Goal: Transaction & Acquisition: Purchase product/service

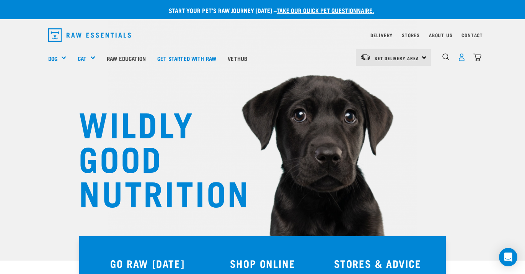
click at [462, 57] on img "dropdown navigation" at bounding box center [462, 57] width 8 height 8
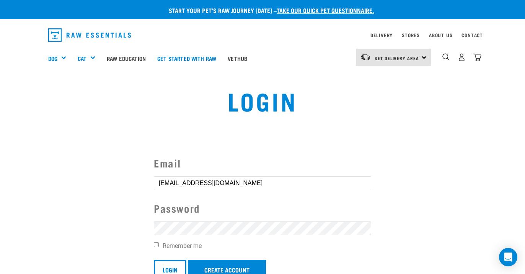
click at [170, 268] on input "Login" at bounding box center [170, 269] width 33 height 18
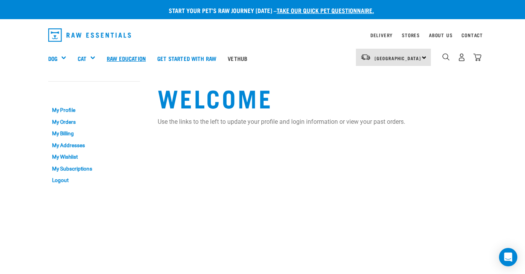
click at [128, 55] on link "Raw Education" at bounding box center [126, 58] width 51 height 31
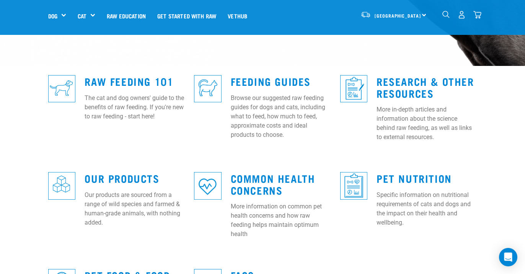
scroll to position [169, 0]
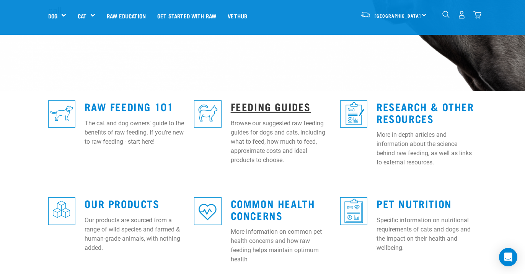
click at [265, 103] on link "Feeding Guides" at bounding box center [271, 106] width 80 height 6
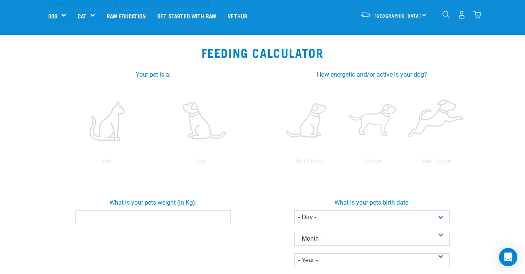
scroll to position [126, 0]
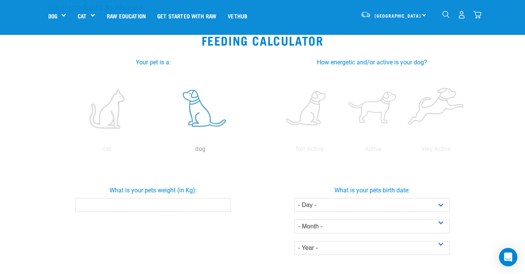
click at [199, 108] on label at bounding box center [200, 108] width 90 height 65
click at [154, 151] on input "radio" at bounding box center [154, 151] width 0 height 0
click at [181, 204] on input "What is your pets weight (in Kg):" at bounding box center [152, 205] width 155 height 14
click at [222, 204] on input "0.1" at bounding box center [152, 205] width 155 height 14
click at [222, 204] on input "0.2" at bounding box center [152, 205] width 155 height 14
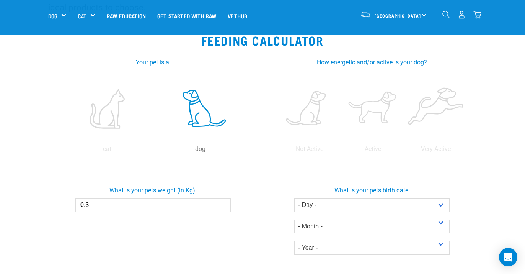
click at [222, 204] on input "0.3" at bounding box center [152, 205] width 155 height 14
click at [222, 204] on input "0.4" at bounding box center [152, 205] width 155 height 14
click at [222, 204] on input "0.5" at bounding box center [152, 205] width 155 height 14
click at [222, 204] on input "0.6" at bounding box center [152, 205] width 155 height 14
click at [222, 204] on input "0.7" at bounding box center [152, 205] width 155 height 14
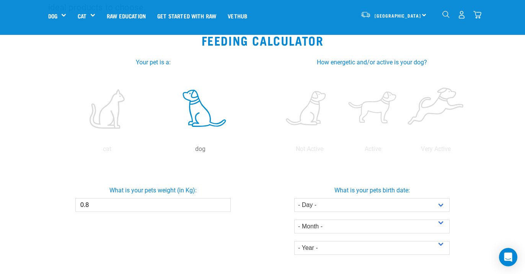
click at [222, 204] on input "0.8" at bounding box center [152, 205] width 155 height 14
click at [222, 204] on input "0.9" at bounding box center [152, 205] width 155 height 14
click at [222, 204] on input "1" at bounding box center [152, 205] width 155 height 14
click at [222, 204] on input "1.1" at bounding box center [152, 205] width 155 height 14
type input "1"
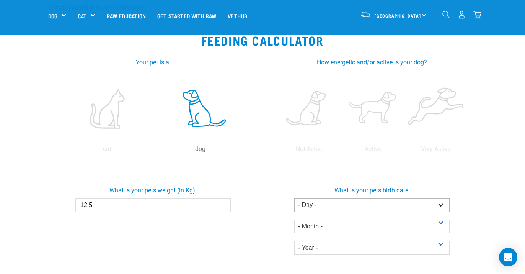
type input "12.5"
select select "19"
select select "July"
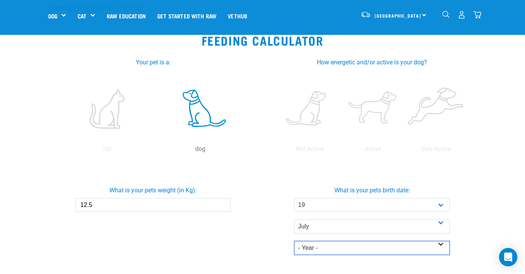
select select "2016"
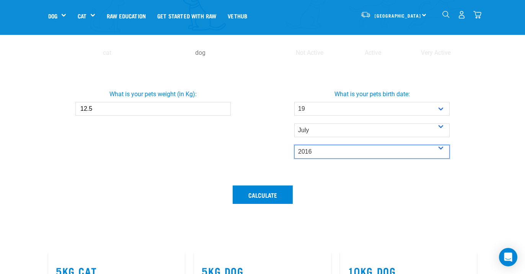
scroll to position [227, 0]
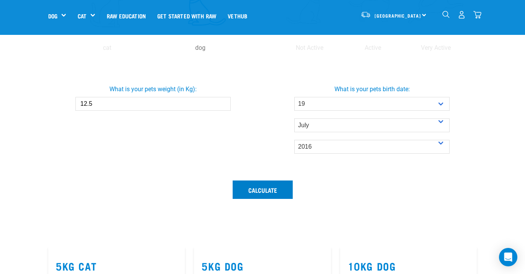
click at [257, 193] on button "Calculate" at bounding box center [263, 189] width 60 height 18
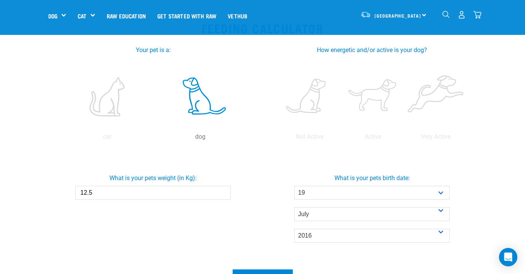
scroll to position [122, 0]
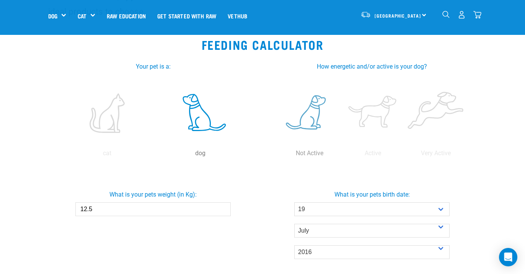
click at [309, 112] on label at bounding box center [310, 112] width 60 height 65
click at [278, 155] on input "radio" at bounding box center [278, 155] width 0 height 0
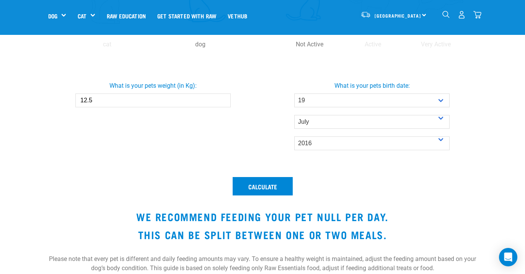
scroll to position [264, 0]
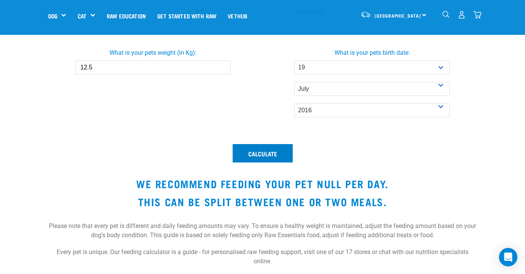
click at [259, 153] on button "Calculate" at bounding box center [263, 153] width 60 height 18
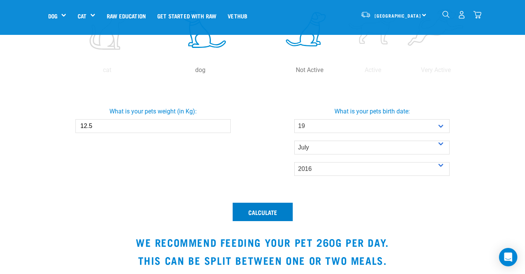
scroll to position [193, 0]
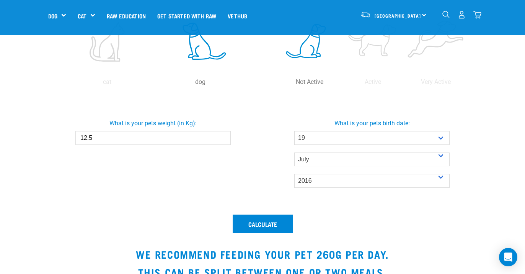
click at [96, 138] on input "12.5" at bounding box center [152, 138] width 155 height 14
type input "8.5"
select select "11"
select select "May"
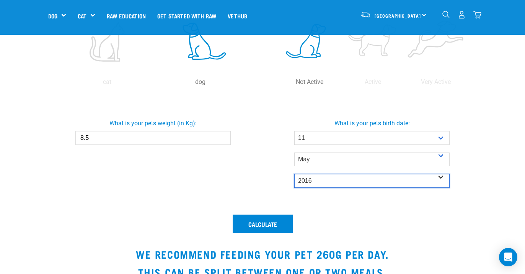
select select "2020"
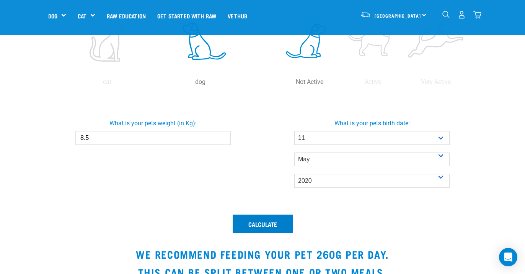
click at [263, 224] on button "Calculate" at bounding box center [263, 223] width 60 height 18
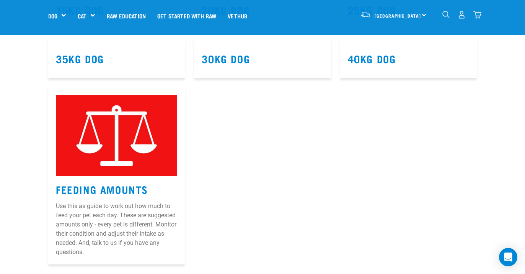
scroll to position [471, 0]
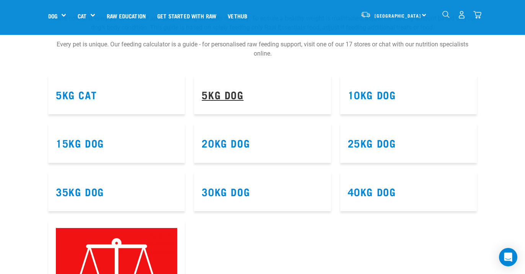
click at [226, 95] on link "5kg Dog" at bounding box center [223, 95] width 42 height 6
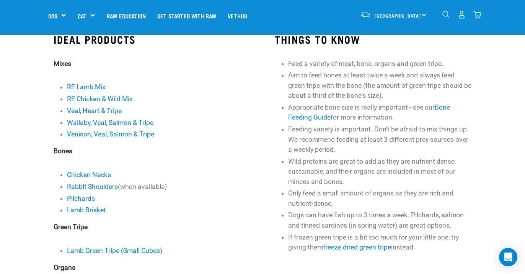
scroll to position [174, 0]
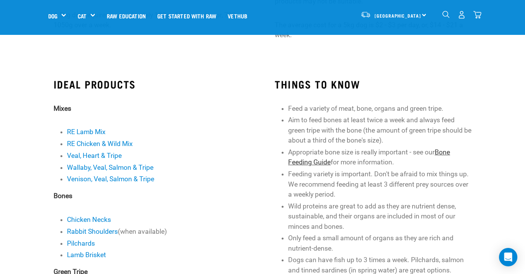
click at [313, 162] on link "Bone Feeding Guide" at bounding box center [369, 157] width 162 height 18
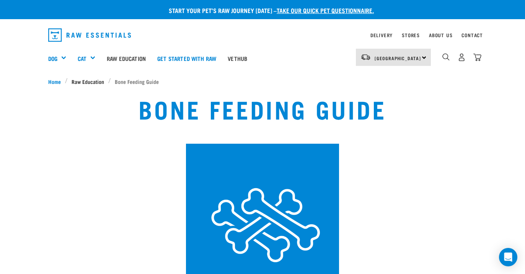
click at [83, 78] on span "Raw Education" at bounding box center [88, 81] width 33 height 8
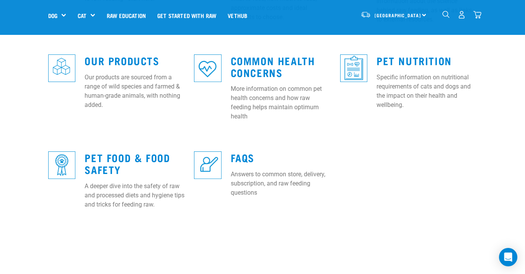
scroll to position [312, 0]
click at [449, 12] on img "dropdown navigation" at bounding box center [446, 14] width 7 height 7
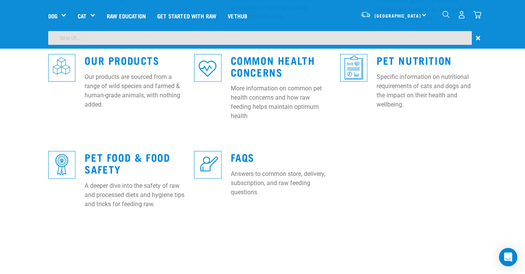
click at [354, 36] on input "search" at bounding box center [260, 38] width 424 height 14
type input "puppy"
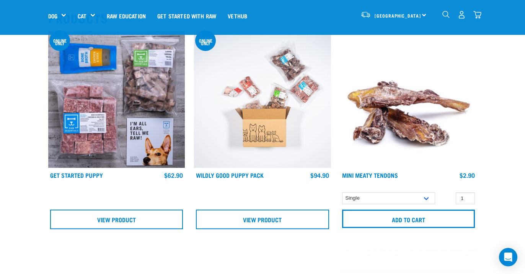
scroll to position [108, 0]
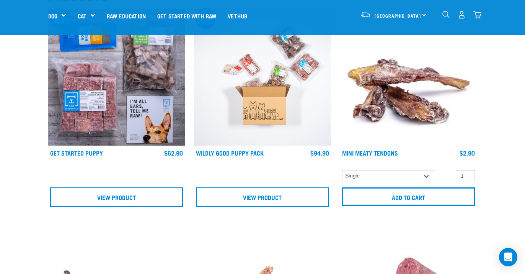
click at [75, 78] on img at bounding box center [116, 77] width 137 height 137
click at [88, 93] on img at bounding box center [116, 77] width 137 height 137
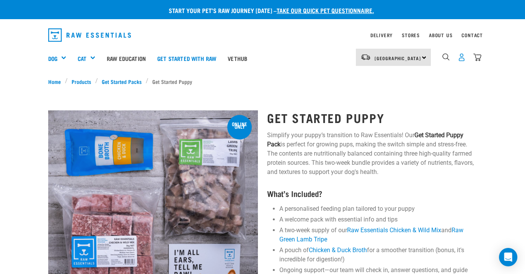
click at [461, 59] on img "dropdown navigation" at bounding box center [462, 57] width 8 height 8
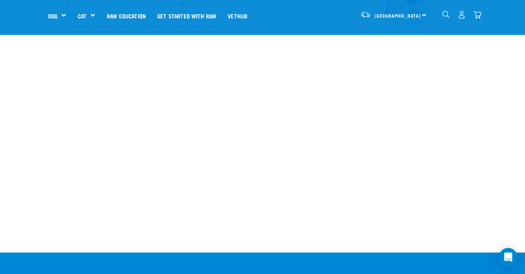
scroll to position [959, 0]
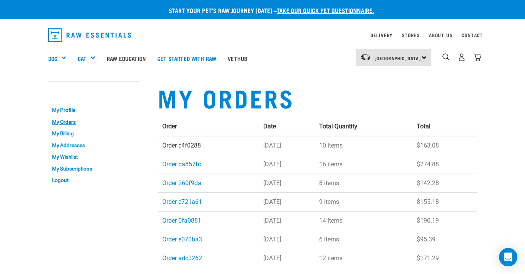
click at [181, 145] on link "Order c4f0288" at bounding box center [181, 145] width 39 height 7
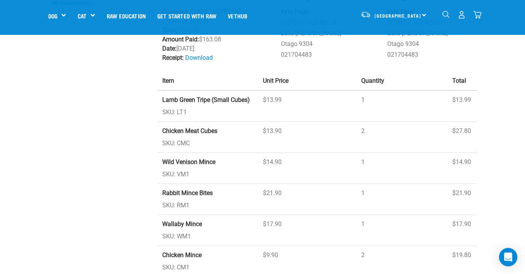
scroll to position [7, 0]
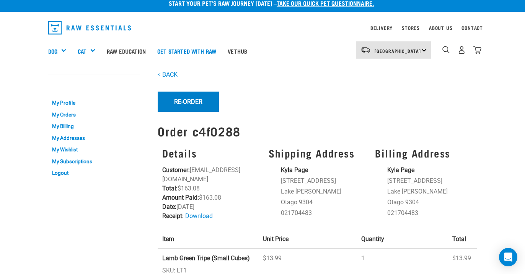
click at [197, 101] on button "Re-Order" at bounding box center [188, 102] width 61 height 20
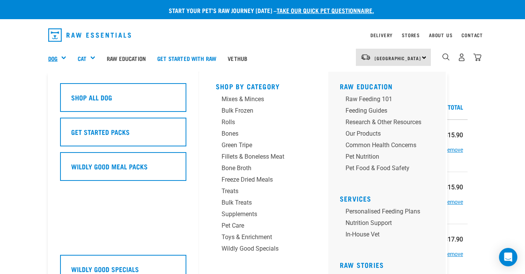
click at [54, 56] on link "Dog" at bounding box center [52, 58] width 9 height 9
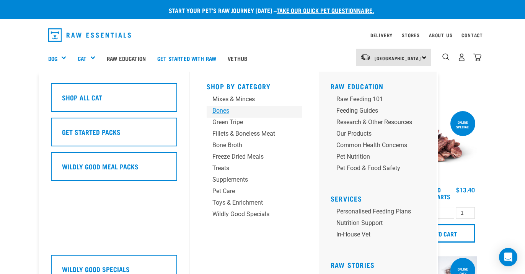
click at [218, 111] on div "Bones" at bounding box center [249, 110] width 72 height 9
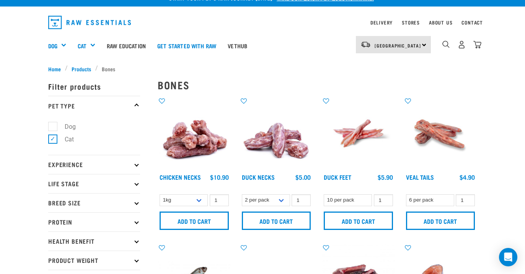
scroll to position [10, 0]
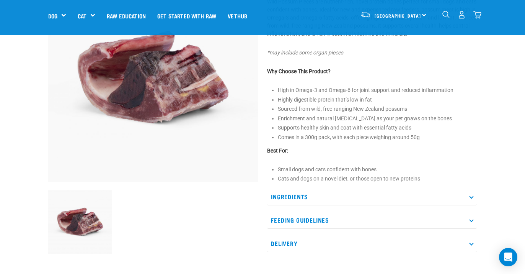
scroll to position [88, 0]
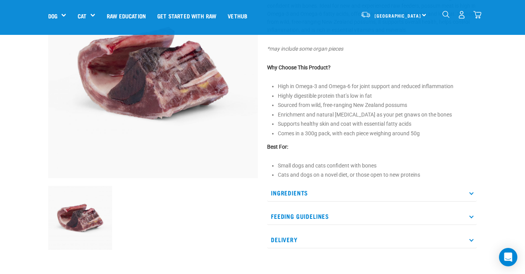
click at [471, 190] on p "Ingredients" at bounding box center [372, 192] width 210 height 17
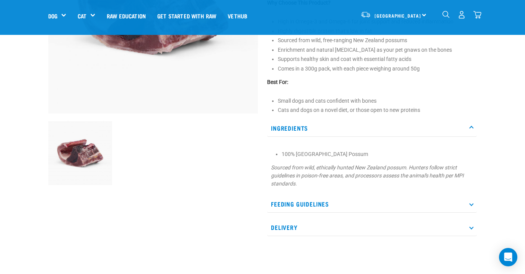
scroll to position [154, 0]
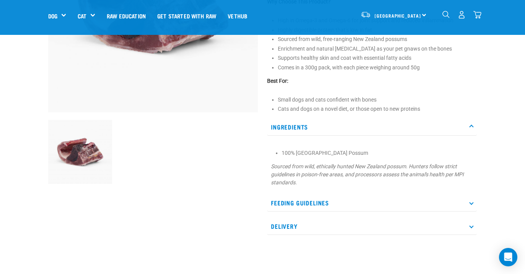
click at [470, 202] on p "Feeding Guidelines" at bounding box center [372, 202] width 210 height 17
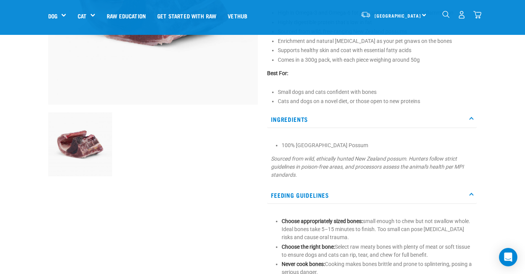
scroll to position [139, 0]
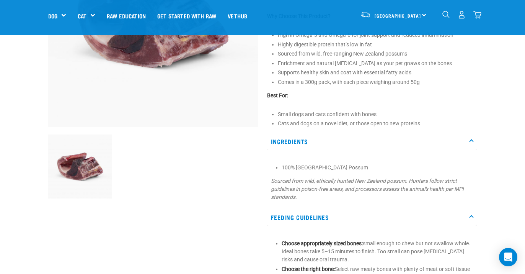
click at [161, 70] on img at bounding box center [153, 22] width 210 height 210
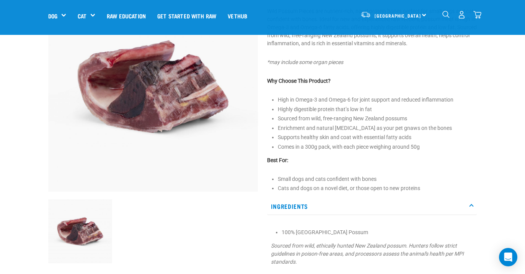
scroll to position [62, 0]
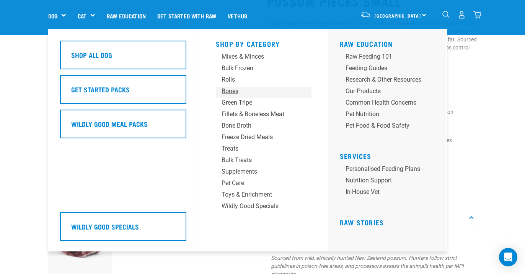
click at [234, 91] on div "Bones" at bounding box center [258, 91] width 72 height 9
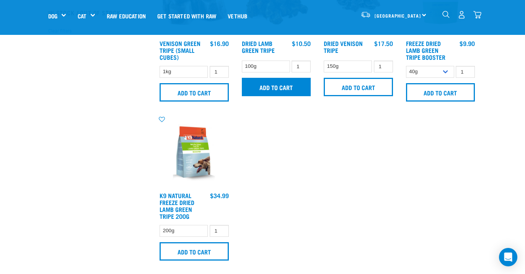
scroll to position [252, 0]
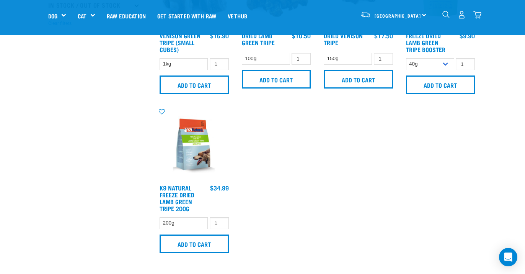
click at [191, 143] on img at bounding box center [194, 144] width 73 height 73
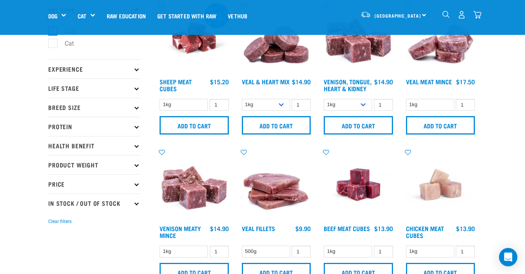
scroll to position [54, 0]
click at [137, 144] on icon at bounding box center [136, 145] width 4 height 4
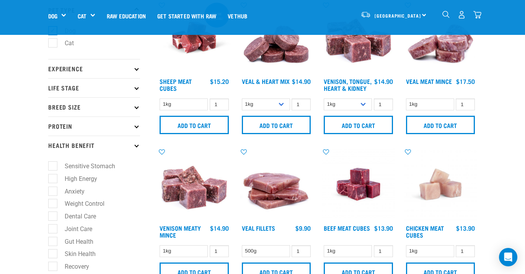
click at [54, 164] on label "Sensitive Stomach" at bounding box center [85, 166] width 66 height 10
click at [53, 164] on input "Sensitive Stomach" at bounding box center [50, 164] width 5 height 5
checkbox input "true"
click at [53, 176] on label "High Energy" at bounding box center [76, 179] width 48 height 10
click at [53, 176] on input "High Energy" at bounding box center [50, 177] width 5 height 5
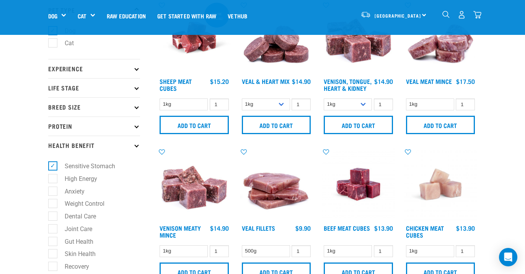
checkbox input "true"
click at [53, 191] on label "Anxiety" at bounding box center [69, 191] width 35 height 10
click at [53, 191] on input "Anxiety" at bounding box center [50, 189] width 5 height 5
checkbox input "true"
click at [54, 203] on label "Weight Control" at bounding box center [79, 204] width 55 height 10
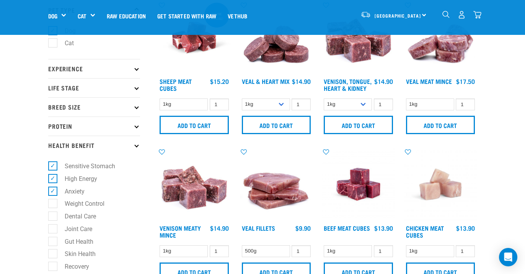
click at [53, 203] on input "Weight Control" at bounding box center [50, 202] width 5 height 5
checkbox input "true"
click at [52, 224] on label "Joint Care" at bounding box center [73, 229] width 43 height 10
click at [51, 225] on input "Joint Care" at bounding box center [50, 227] width 5 height 5
checkbox input "true"
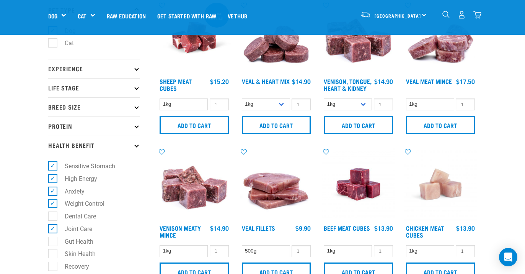
click at [52, 237] on label "Gut Health" at bounding box center [74, 242] width 44 height 10
click at [51, 237] on input "Gut Health" at bounding box center [50, 239] width 5 height 5
checkbox input "true"
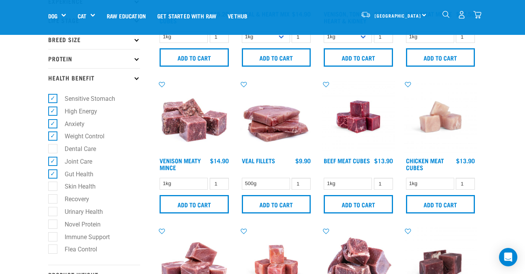
click at [52, 186] on label "Skin Health" at bounding box center [75, 186] width 46 height 10
click at [52, 186] on input "Skin Health" at bounding box center [50, 185] width 5 height 5
checkbox input "true"
click at [52, 197] on label "Recovery" at bounding box center [72, 199] width 40 height 10
click at [52, 197] on input "Recovery" at bounding box center [50, 197] width 5 height 5
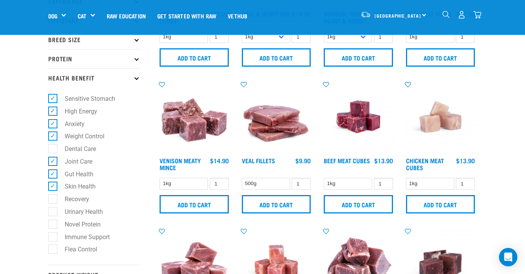
checkbox input "true"
click at [52, 234] on label "Immune Support" at bounding box center [82, 237] width 60 height 10
click at [51, 234] on input "Immune Support" at bounding box center [50, 235] width 5 height 5
checkbox input "true"
click at [136, 41] on icon at bounding box center [136, 39] width 4 height 4
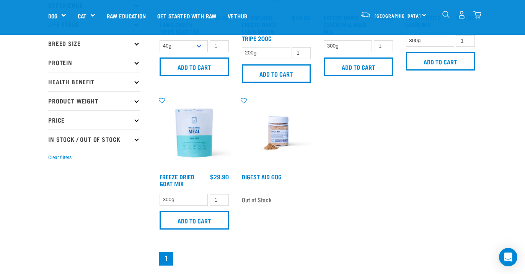
scroll to position [136, 0]
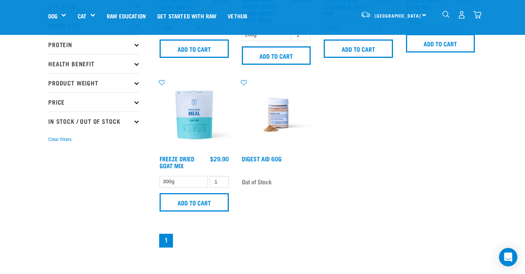
click at [280, 112] on img at bounding box center [276, 114] width 73 height 73
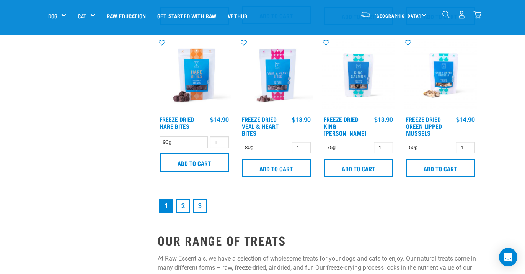
scroll to position [1147, 0]
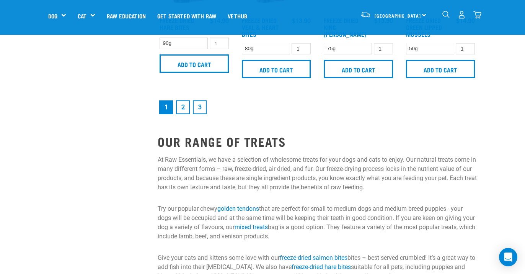
click at [181, 108] on link "2" at bounding box center [183, 107] width 14 height 14
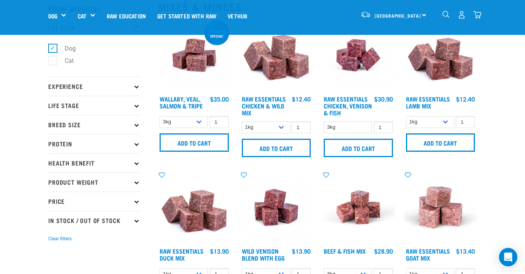
scroll to position [36, 0]
click at [135, 105] on p "Life Stage" at bounding box center [94, 105] width 92 height 19
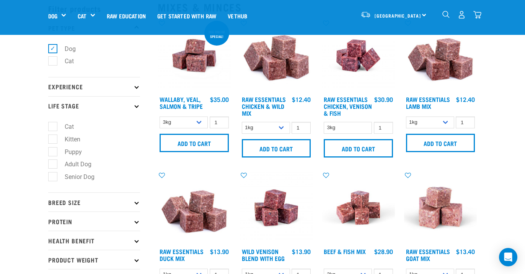
click at [135, 105] on p "Life Stage" at bounding box center [94, 105] width 92 height 19
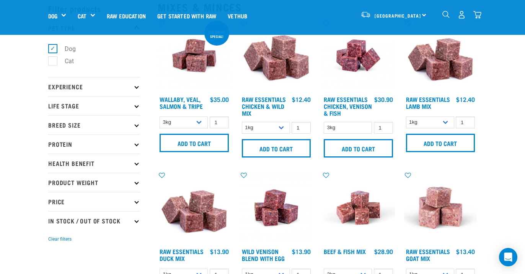
click at [135, 84] on p "Experience" at bounding box center [94, 86] width 92 height 19
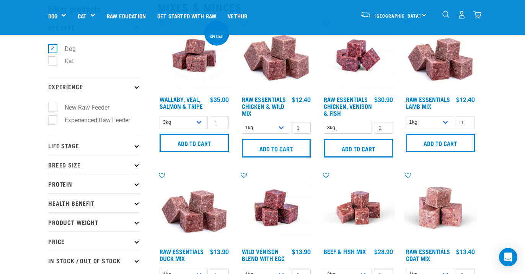
click at [135, 84] on p "Experience" at bounding box center [94, 86] width 92 height 19
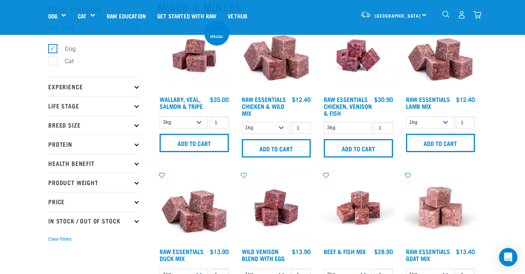
click at [134, 126] on p "Breed Size" at bounding box center [94, 124] width 92 height 19
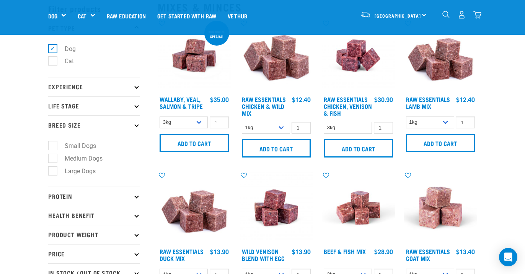
click at [53, 145] on label "Small Dogs" at bounding box center [75, 146] width 47 height 10
click at [53, 145] on input "Small Dogs" at bounding box center [50, 144] width 5 height 5
checkbox input "true"
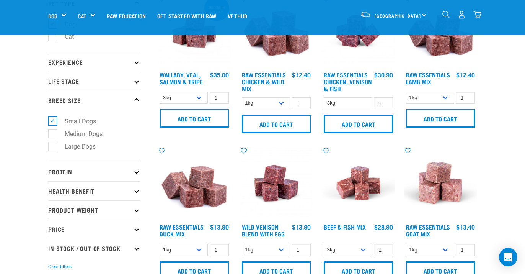
scroll to position [61, 0]
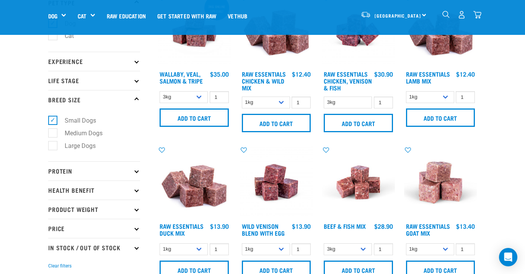
click at [136, 81] on icon at bounding box center [136, 80] width 4 height 4
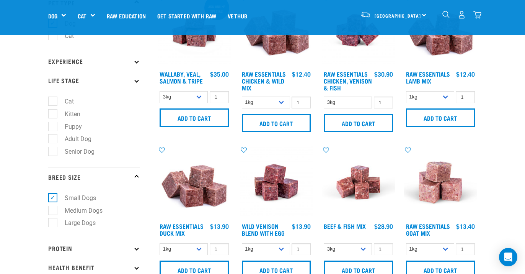
click at [136, 81] on icon at bounding box center [136, 80] width 4 height 4
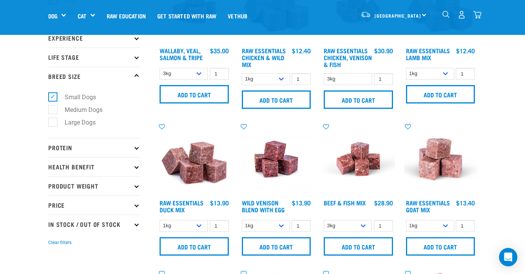
scroll to position [88, 0]
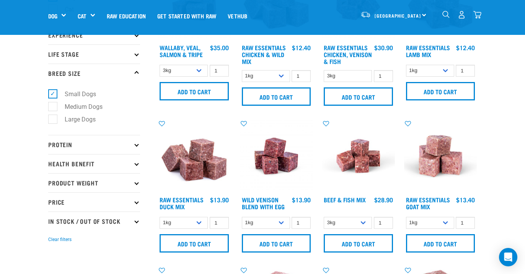
click at [136, 143] on p "Protein" at bounding box center [94, 144] width 92 height 19
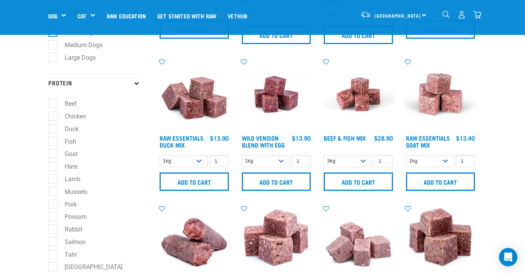
scroll to position [153, 0]
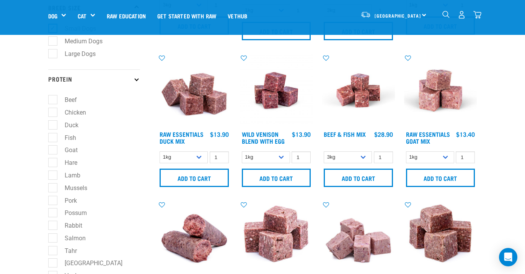
click at [54, 114] on label "Chicken" at bounding box center [70, 113] width 37 height 10
click at [53, 114] on input "Chicken" at bounding box center [50, 111] width 5 height 5
checkbox input "true"
click at [52, 123] on label "Duck" at bounding box center [66, 125] width 29 height 10
click at [52, 123] on input "Duck" at bounding box center [50, 123] width 5 height 5
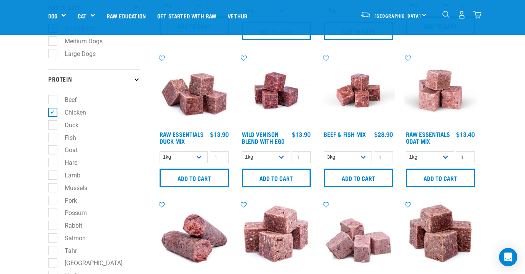
checkbox input "true"
click at [54, 136] on label "Fish" at bounding box center [65, 138] width 27 height 10
click at [53, 136] on input "Fish" at bounding box center [50, 136] width 5 height 5
checkbox input "true"
click at [53, 149] on label "Goat" at bounding box center [66, 150] width 28 height 10
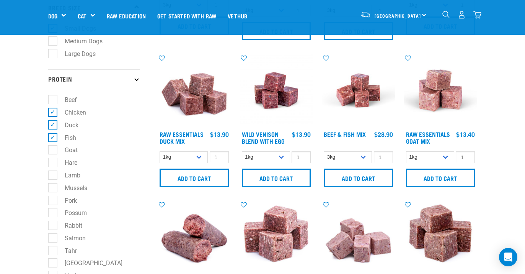
click at [53, 149] on input "Goat" at bounding box center [50, 148] width 5 height 5
checkbox input "true"
click at [54, 162] on label "Hare" at bounding box center [66, 163] width 28 height 10
click at [53, 162] on input "Hare" at bounding box center [50, 161] width 5 height 5
checkbox input "true"
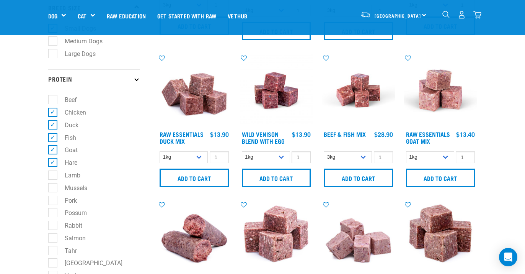
click at [55, 175] on label "Lamb" at bounding box center [67, 175] width 31 height 10
click at [53, 175] on input "Lamb" at bounding box center [50, 173] width 5 height 5
checkbox input "true"
click at [54, 187] on label "Mussels" at bounding box center [71, 188] width 38 height 10
click at [53, 187] on input "Mussels" at bounding box center [50, 186] width 5 height 5
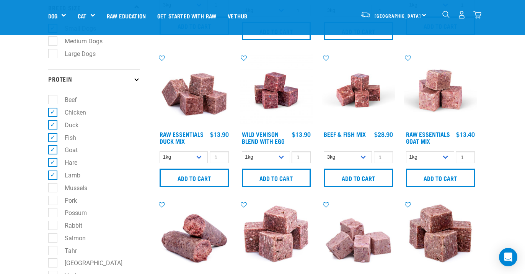
checkbox input "true"
click at [53, 212] on label "Possum" at bounding box center [71, 213] width 38 height 10
click at [53, 212] on input "Possum" at bounding box center [50, 211] width 5 height 5
checkbox input "true"
click at [52, 224] on label "Rabbit" at bounding box center [68, 226] width 33 height 10
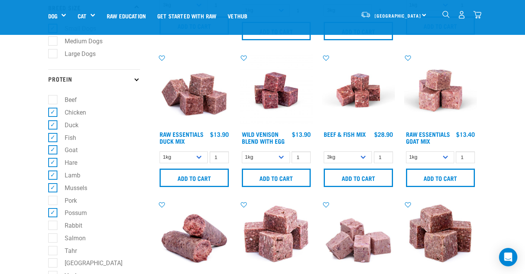
click at [52, 224] on input "Rabbit" at bounding box center [50, 223] width 5 height 5
checkbox input "true"
click at [54, 239] on label "Salmon" at bounding box center [70, 238] width 36 height 10
click at [53, 239] on input "Salmon" at bounding box center [50, 236] width 5 height 5
checkbox input "true"
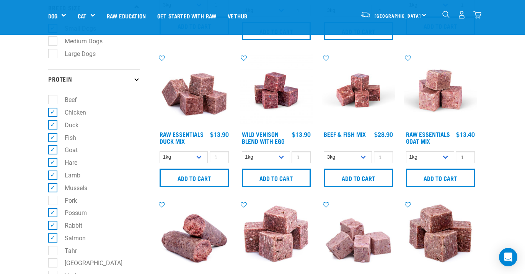
click at [55, 253] on label "Tahr" at bounding box center [66, 251] width 28 height 10
click at [53, 252] on input "Tahr" at bounding box center [50, 249] width 5 height 5
checkbox input "true"
click at [55, 258] on label "[GEOGRAPHIC_DATA]" at bounding box center [88, 263] width 73 height 10
click at [53, 259] on input "[GEOGRAPHIC_DATA]" at bounding box center [50, 261] width 5 height 5
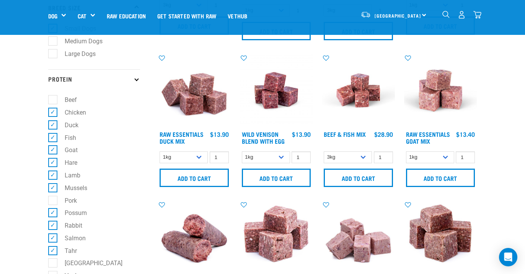
checkbox input "true"
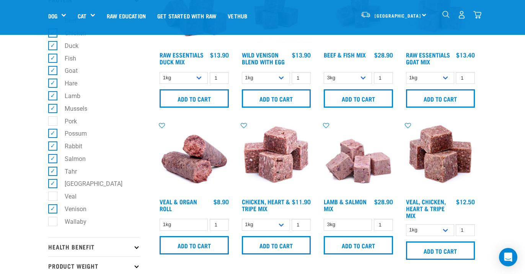
click at [54, 221] on label "Wallaby" at bounding box center [70, 222] width 37 height 10
click at [53, 221] on input "Wallaby" at bounding box center [50, 219] width 5 height 5
checkbox input "true"
click at [111, 237] on p "Health Benefit" at bounding box center [94, 246] width 92 height 19
click at [137, 245] on icon at bounding box center [136, 247] width 4 height 4
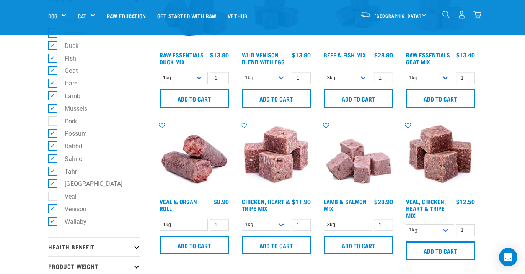
click at [137, 245] on icon at bounding box center [136, 247] width 4 height 4
click at [134, 256] on p "Product Weight" at bounding box center [94, 265] width 92 height 19
click at [137, 245] on icon at bounding box center [136, 247] width 4 height 4
click at [76, 237] on p "Health Benefit" at bounding box center [94, 246] width 92 height 19
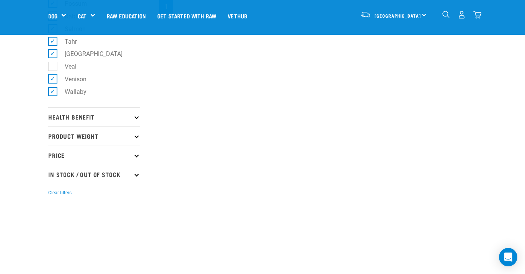
scroll to position [376, 0]
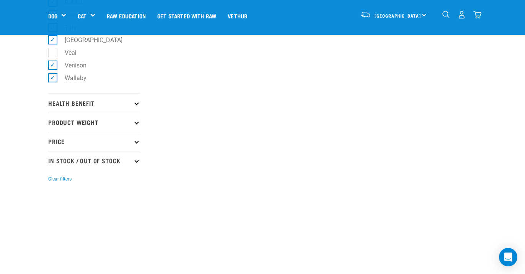
click at [132, 104] on p "Health Benefit" at bounding box center [94, 102] width 92 height 19
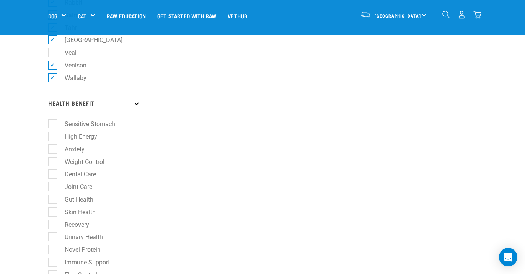
click at [54, 122] on label "Sensitive Stomach" at bounding box center [85, 124] width 66 height 10
click at [53, 122] on input "Sensitive Stomach" at bounding box center [50, 122] width 5 height 5
checkbox input "true"
click at [54, 136] on label "High Energy" at bounding box center [76, 137] width 48 height 10
click at [53, 136] on input "High Energy" at bounding box center [50, 135] width 5 height 5
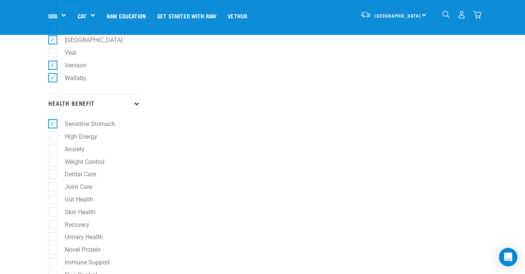
checkbox input "true"
click at [53, 149] on label "Anxiety" at bounding box center [69, 149] width 35 height 10
click at [53, 149] on input "Anxiety" at bounding box center [50, 147] width 5 height 5
checkbox input "true"
click at [55, 161] on label "Weight Control" at bounding box center [79, 162] width 55 height 10
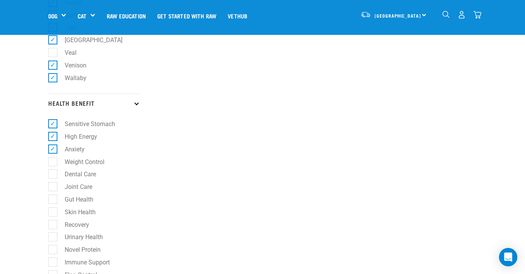
click at [53, 161] on input "Weight Control" at bounding box center [50, 160] width 5 height 5
checkbox input "true"
click at [54, 195] on label "Gut Health" at bounding box center [74, 200] width 44 height 10
click at [53, 195] on input "Gut Health" at bounding box center [50, 197] width 5 height 5
checkbox input "true"
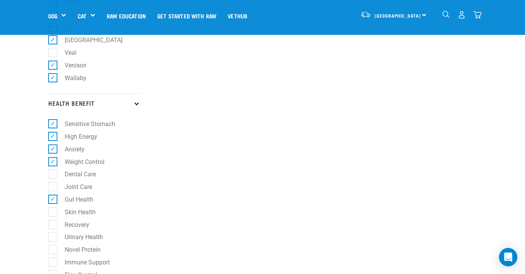
click at [54, 207] on label "Skin Health" at bounding box center [75, 212] width 46 height 10
click at [53, 208] on input "Skin Health" at bounding box center [50, 210] width 5 height 5
checkbox input "true"
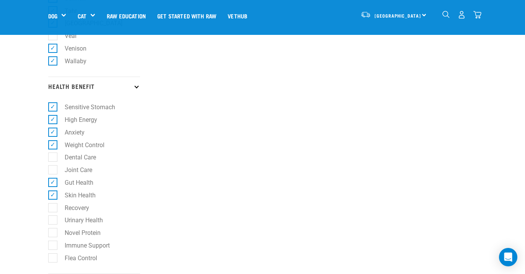
click at [53, 206] on label "Recovery" at bounding box center [72, 208] width 40 height 10
click at [53, 206] on input "Recovery" at bounding box center [50, 206] width 5 height 5
checkbox input "true"
click at [54, 240] on label "Immune Support" at bounding box center [82, 245] width 60 height 10
click at [53, 241] on input "Immune Support" at bounding box center [50, 243] width 5 height 5
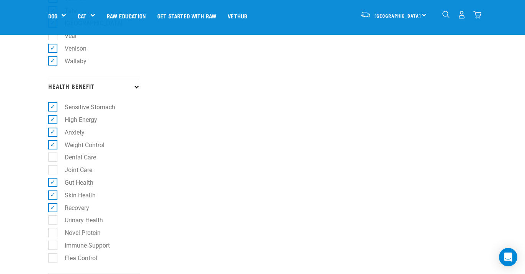
checkbox input "true"
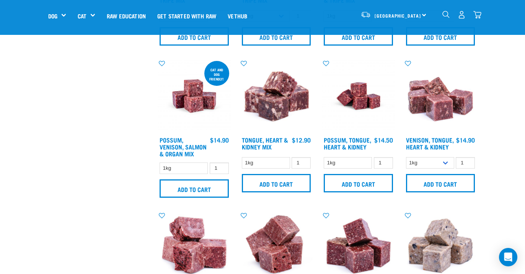
scroll to position [895, 0]
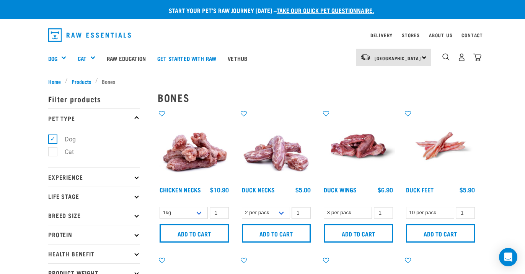
scroll to position [43, 0]
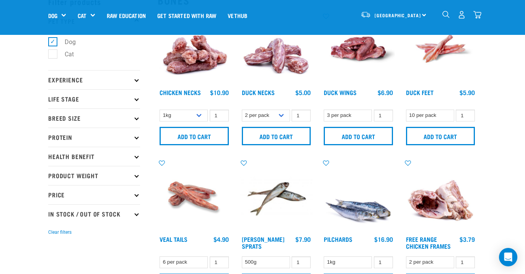
click at [136, 118] on icon at bounding box center [136, 118] width 4 height 4
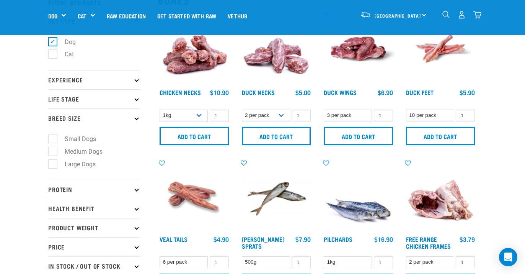
click at [52, 138] on label "Small Dogs" at bounding box center [75, 139] width 47 height 10
click at [52, 138] on input "Small Dogs" at bounding box center [50, 137] width 5 height 5
checkbox input "true"
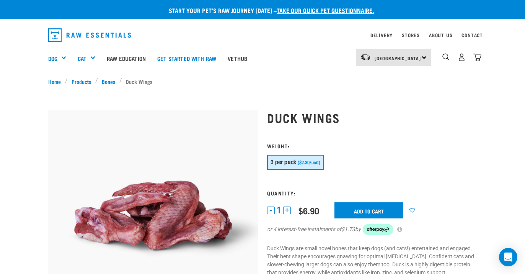
click at [287, 210] on button "+" at bounding box center [287, 210] width 8 height 8
click at [370, 210] on input "Add to cart" at bounding box center [369, 210] width 69 height 16
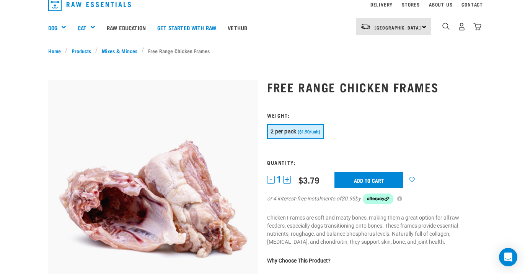
scroll to position [20, 0]
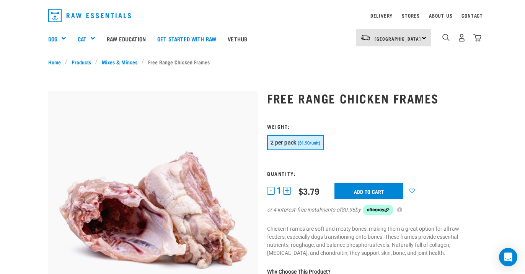
click at [288, 189] on button "+" at bounding box center [287, 191] width 8 height 8
click at [370, 188] on input "Add to cart" at bounding box center [369, 191] width 69 height 16
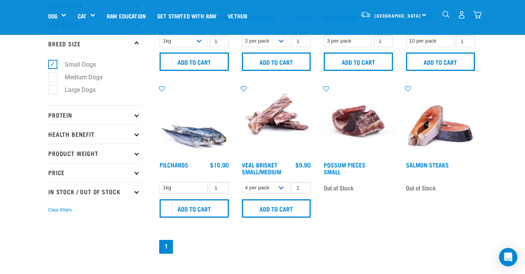
scroll to position [118, 0]
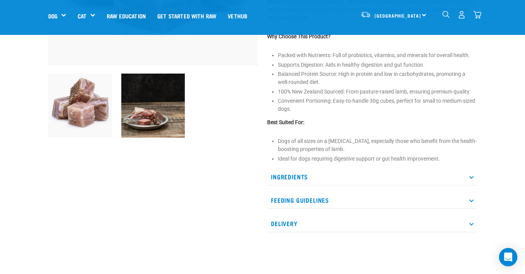
scroll to position [201, 0]
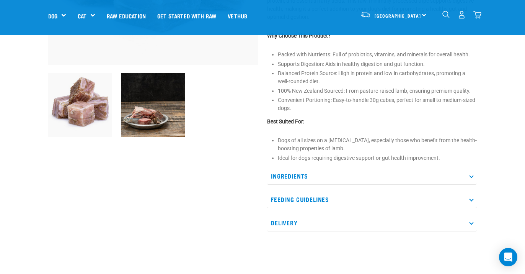
click at [470, 175] on p "Ingredients" at bounding box center [372, 175] width 210 height 17
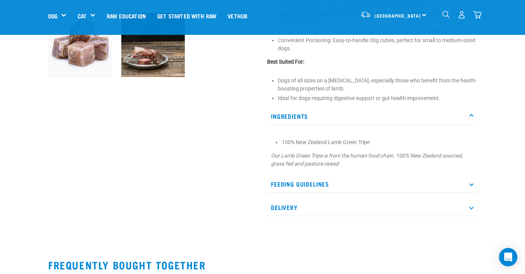
scroll to position [262, 0]
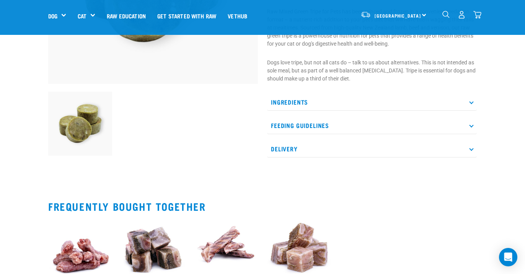
scroll to position [188, 0]
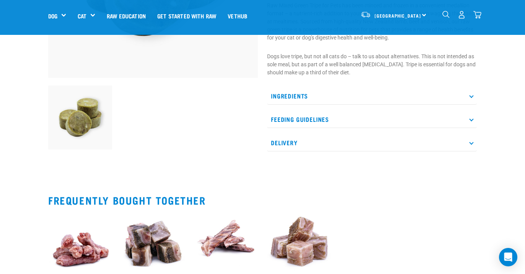
click at [471, 94] on p "Ingredients" at bounding box center [372, 95] width 210 height 17
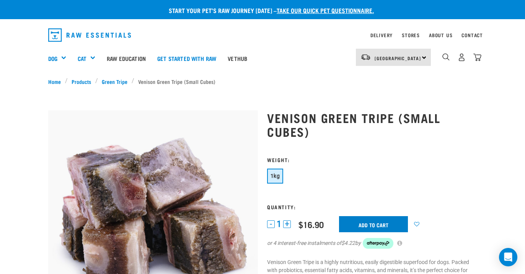
click at [369, 223] on input "Add to cart" at bounding box center [373, 224] width 69 height 16
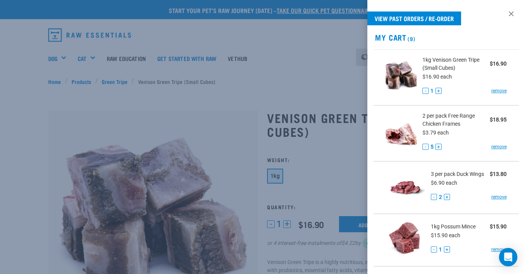
click at [278, 83] on div at bounding box center [262, 137] width 525 height 274
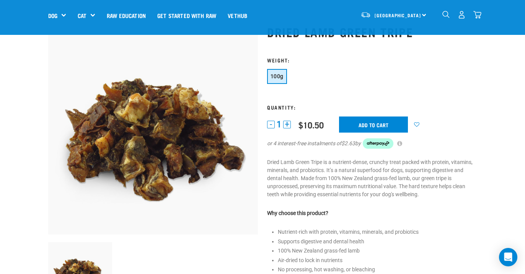
scroll to position [31, 0]
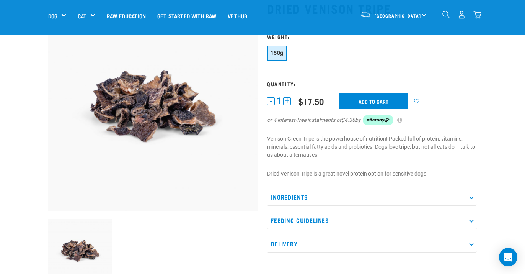
scroll to position [58, 0]
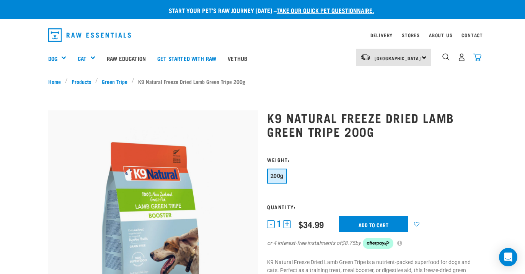
click at [476, 59] on img "dropdown navigation" at bounding box center [478, 57] width 8 height 8
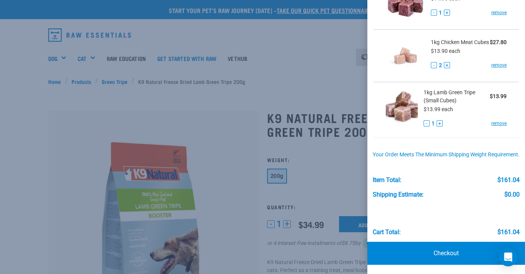
scroll to position [399, 0]
click at [502, 120] on link "remove" at bounding box center [499, 123] width 15 height 7
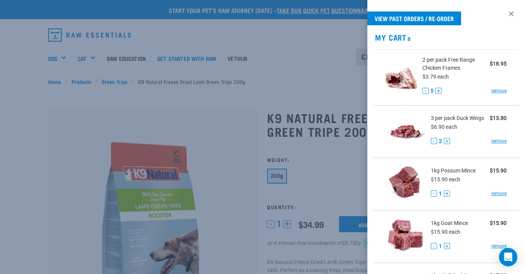
scroll to position [0, 0]
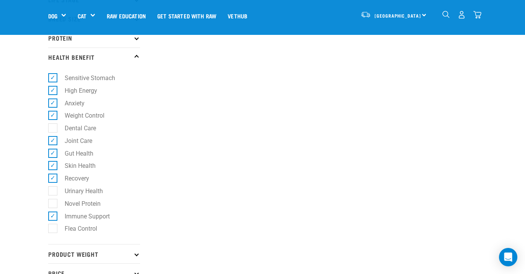
scroll to position [155, 0]
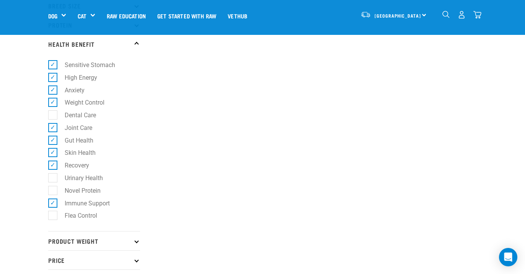
click at [52, 201] on label "Immune Support" at bounding box center [82, 203] width 60 height 10
click at [51, 201] on input "Immune Support" at bounding box center [50, 201] width 5 height 5
checkbox input "false"
click at [52, 164] on label "Recovery" at bounding box center [72, 165] width 40 height 10
click at [52, 164] on input "Recovery" at bounding box center [50, 164] width 5 height 5
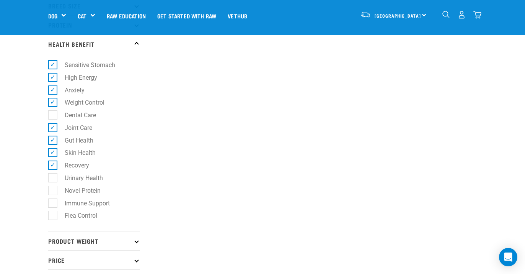
checkbox input "false"
click at [52, 152] on label "Skin Health" at bounding box center [75, 153] width 46 height 10
click at [51, 152] on input "Skin Health" at bounding box center [50, 151] width 5 height 5
checkbox input "false"
click at [52, 137] on label "Gut Health" at bounding box center [74, 141] width 44 height 10
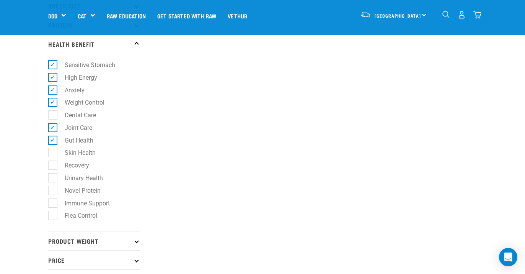
click at [51, 137] on input "Gut Health" at bounding box center [50, 138] width 5 height 5
checkbox input "false"
click at [52, 128] on label "Joint Care" at bounding box center [73, 128] width 43 height 10
click at [52, 128] on input "Joint Care" at bounding box center [50, 126] width 5 height 5
checkbox input "false"
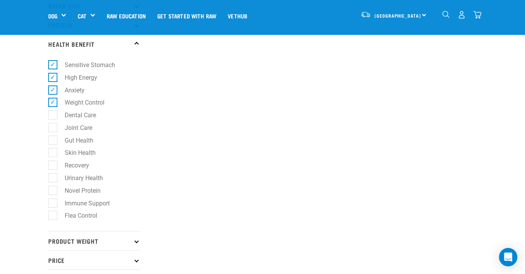
click at [52, 104] on label "Weight Control" at bounding box center [79, 103] width 55 height 10
click at [52, 104] on input "Weight Control" at bounding box center [50, 101] width 5 height 5
checkbox input "false"
click at [53, 90] on label "Anxiety" at bounding box center [69, 90] width 35 height 10
click at [53, 90] on input "Anxiety" at bounding box center [50, 88] width 5 height 5
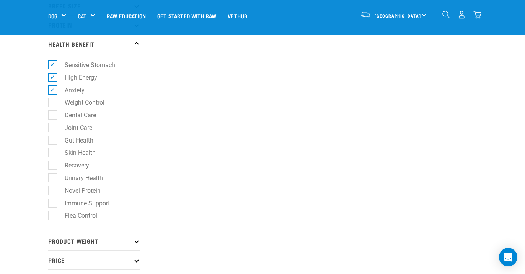
checkbox input "false"
click at [53, 75] on label "High Energy" at bounding box center [76, 78] width 48 height 10
click at [53, 75] on input "High Energy" at bounding box center [50, 76] width 5 height 5
checkbox input "false"
click at [53, 67] on label "Sensitive Stomach" at bounding box center [85, 65] width 66 height 10
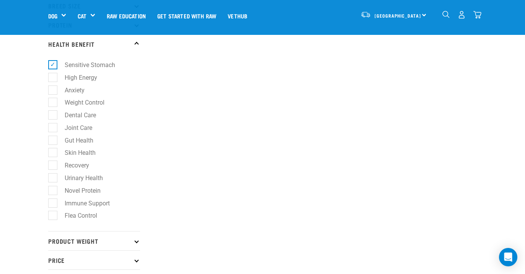
click at [53, 66] on input "Sensitive Stomach" at bounding box center [50, 63] width 5 height 5
click at [55, 65] on label "Sensitive Stomach" at bounding box center [85, 65] width 66 height 10
click at [53, 65] on input "Sensitive Stomach" at bounding box center [50, 63] width 5 height 5
checkbox input "true"
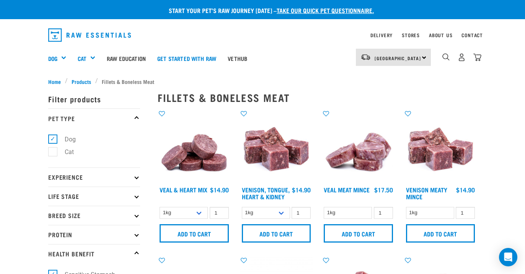
click at [108, 234] on p "Protein" at bounding box center [94, 234] width 92 height 19
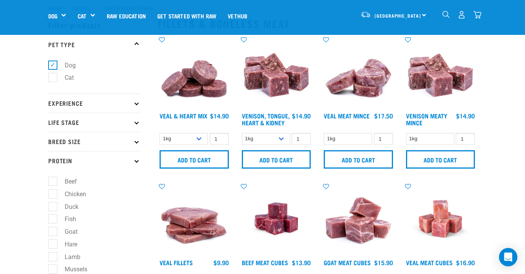
scroll to position [15, 0]
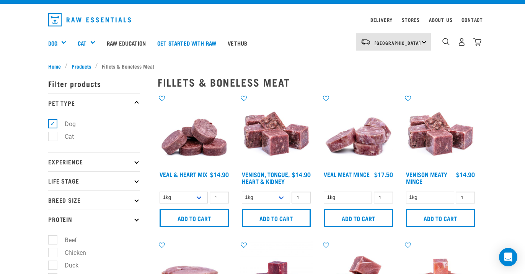
click at [101, 221] on p "Protein" at bounding box center [94, 218] width 92 height 19
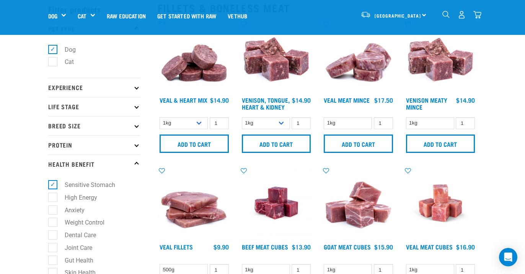
scroll to position [31, 0]
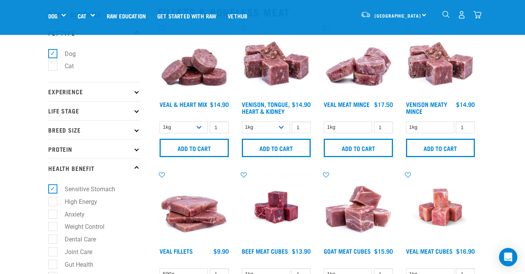
click at [124, 130] on p "Breed Size" at bounding box center [94, 129] width 92 height 19
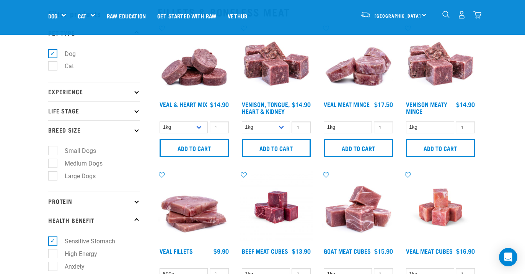
click at [124, 130] on p "Breed Size" at bounding box center [94, 129] width 92 height 19
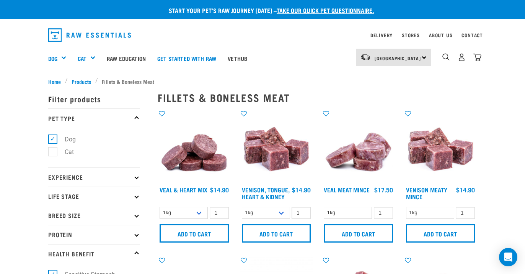
scroll to position [0, 0]
click at [447, 56] on img "dropdown navigation" at bounding box center [446, 56] width 7 height 7
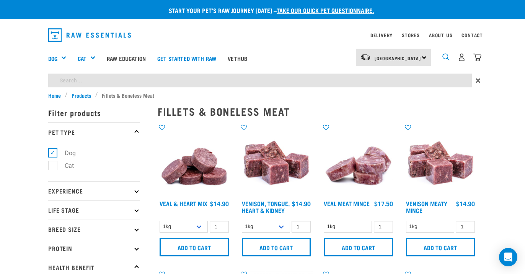
click at [443, 57] on img "dropdown navigation" at bounding box center [446, 56] width 7 height 7
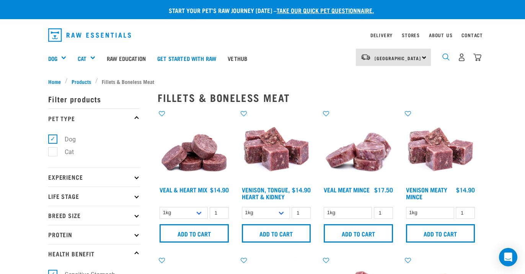
click at [447, 54] on img "dropdown navigation" at bounding box center [446, 56] width 7 height 7
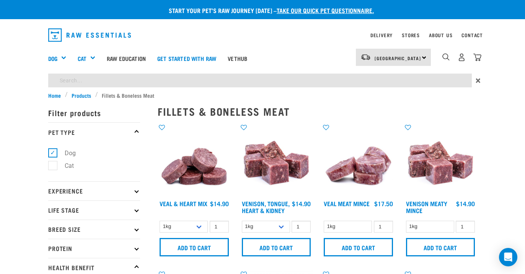
click at [332, 78] on input "search" at bounding box center [260, 81] width 424 height 14
type input "chicken cubes"
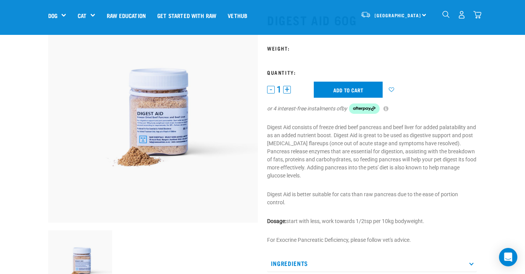
scroll to position [44, 0]
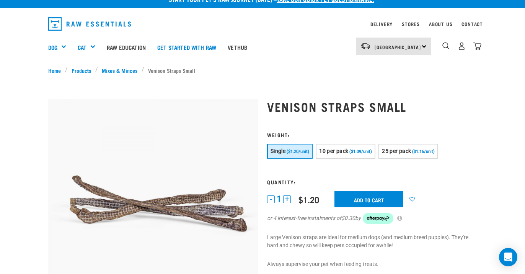
scroll to position [10, 0]
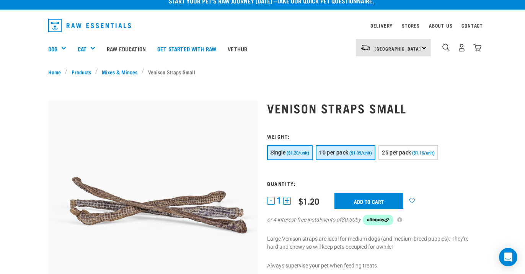
click at [337, 153] on span "10 per pack" at bounding box center [333, 152] width 29 height 6
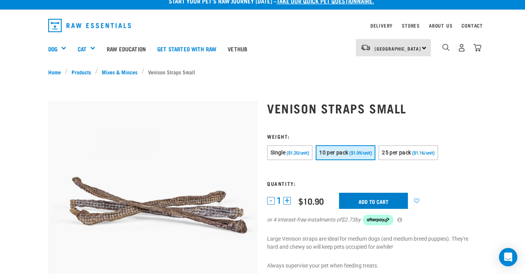
click at [365, 201] on input "Add to cart" at bounding box center [373, 201] width 69 height 16
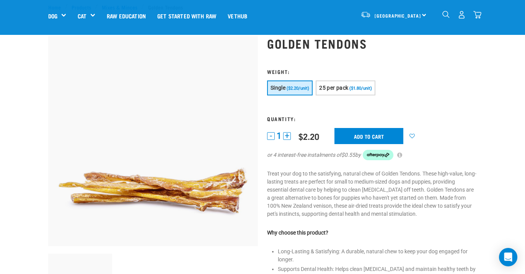
scroll to position [36, 0]
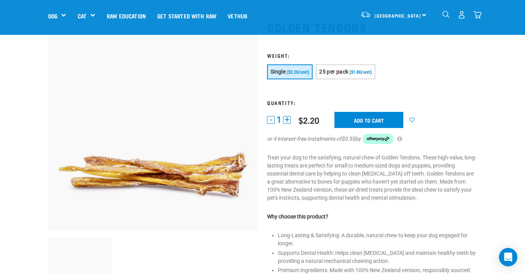
click at [286, 123] on button "+" at bounding box center [287, 120] width 8 height 8
click at [288, 118] on button "+" at bounding box center [287, 120] width 8 height 8
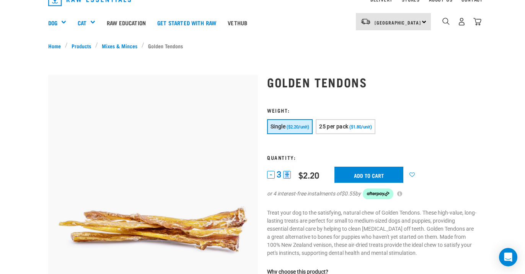
scroll to position [14, 0]
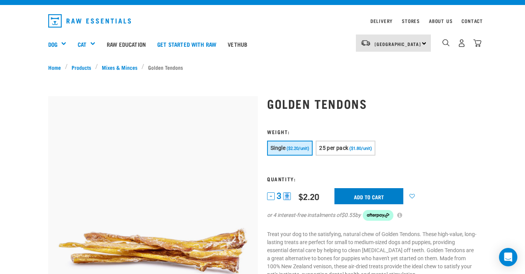
click at [355, 195] on input "Add to cart" at bounding box center [369, 196] width 69 height 16
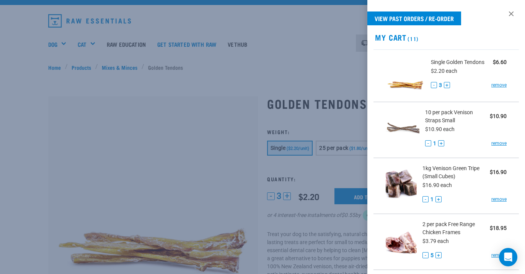
click at [316, 44] on div at bounding box center [262, 137] width 525 height 274
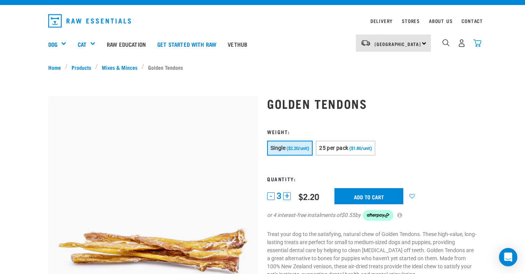
click at [479, 41] on img "dropdown navigation" at bounding box center [478, 43] width 8 height 8
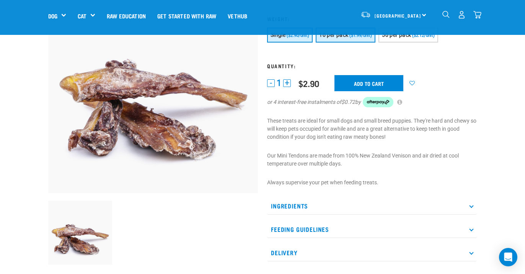
scroll to position [112, 0]
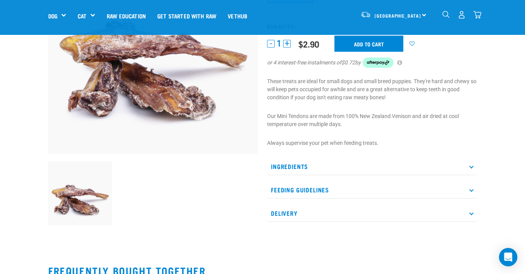
click at [472, 164] on p "Ingredients" at bounding box center [372, 166] width 210 height 17
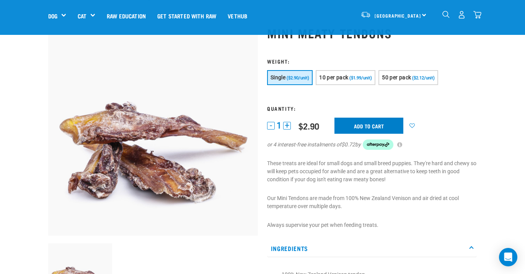
scroll to position [5, 0]
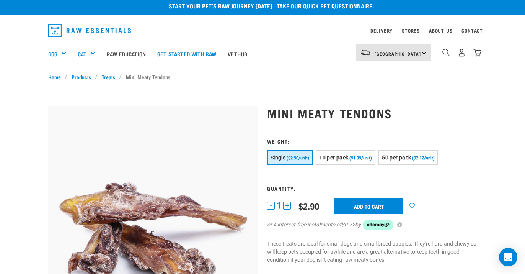
click at [288, 208] on button "+" at bounding box center [287, 206] width 8 height 8
click at [376, 204] on input "Add to cart" at bounding box center [369, 206] width 69 height 16
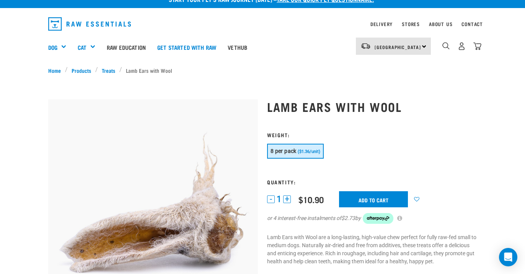
scroll to position [9, 0]
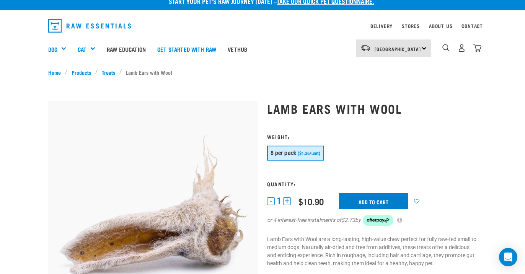
click at [362, 200] on input "Add to cart" at bounding box center [373, 201] width 69 height 16
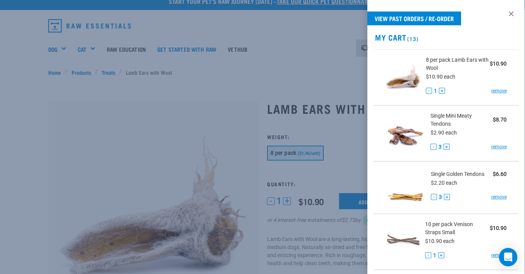
click at [322, 56] on div at bounding box center [262, 137] width 525 height 274
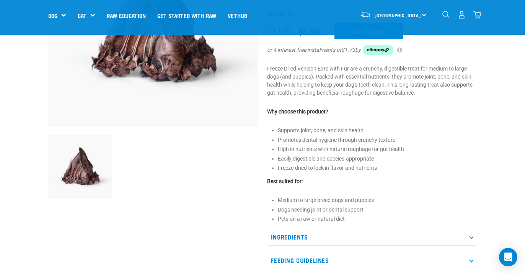
scroll to position [150, 0]
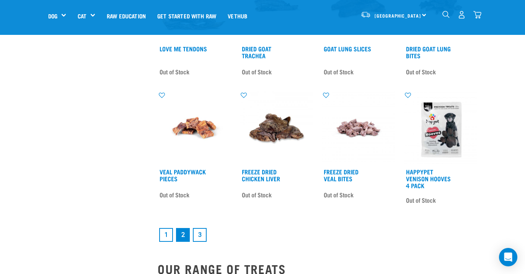
scroll to position [1020, 0]
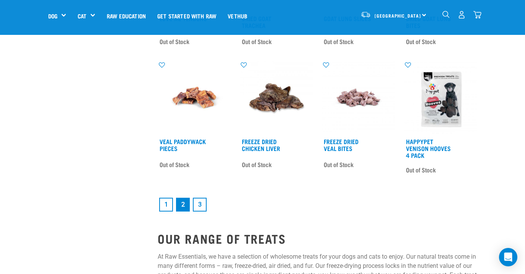
click at [203, 202] on link "3" at bounding box center [200, 205] width 14 height 14
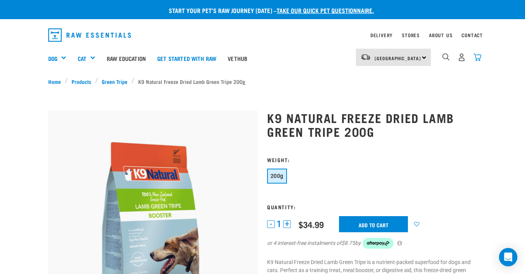
click at [479, 55] on img "dropdown navigation" at bounding box center [478, 57] width 8 height 8
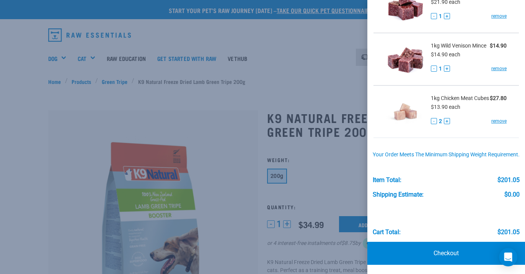
scroll to position [620, 0]
click at [203, 107] on div at bounding box center [262, 137] width 525 height 274
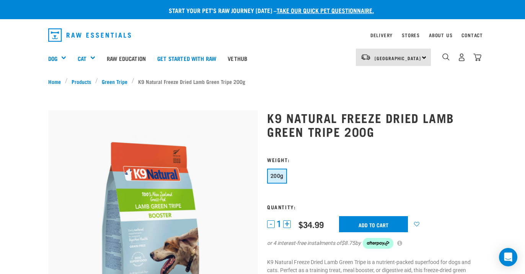
click at [477, 63] on div "23" at bounding box center [461, 57] width 39 height 17
click at [478, 57] on img "dropdown navigation" at bounding box center [478, 57] width 8 height 8
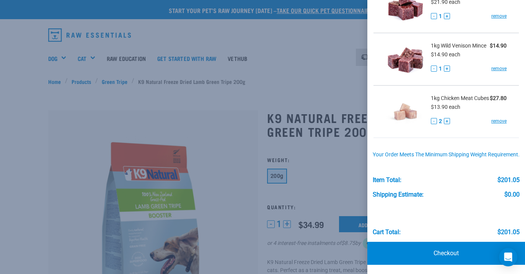
click at [434, 118] on button "-" at bounding box center [434, 121] width 6 height 6
click at [229, 120] on div at bounding box center [262, 137] width 525 height 274
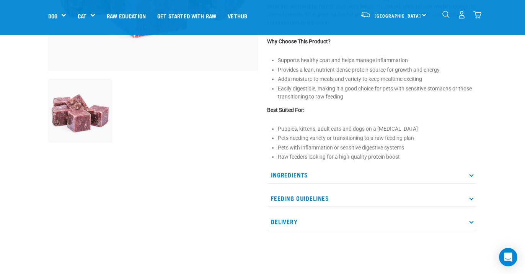
scroll to position [209, 0]
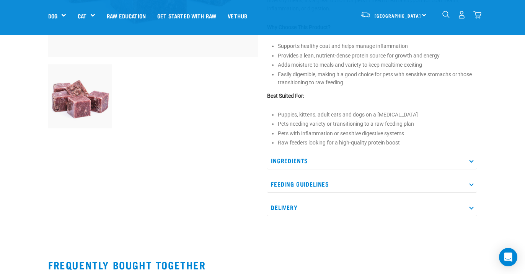
click at [469, 164] on p "Ingredients" at bounding box center [372, 160] width 210 height 17
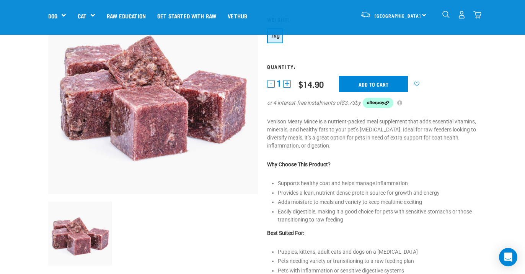
scroll to position [52, 0]
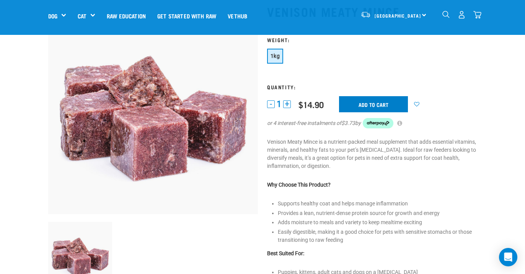
click at [366, 104] on input "Add to cart" at bounding box center [373, 104] width 69 height 16
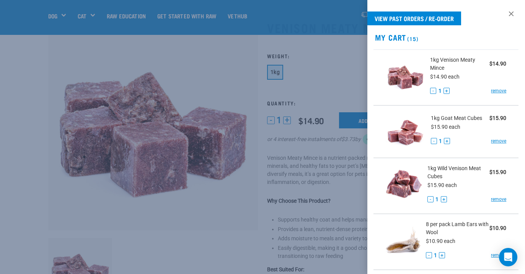
scroll to position [40, 0]
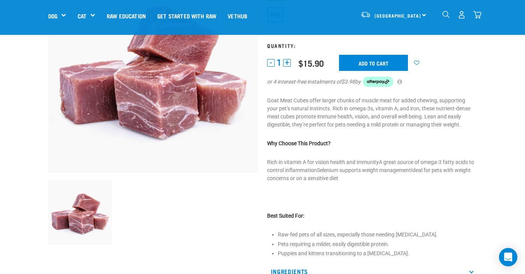
scroll to position [98, 0]
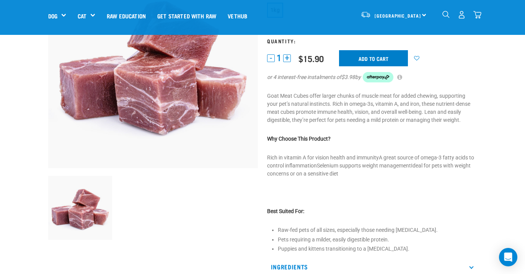
click at [363, 57] on input "Add to cart" at bounding box center [373, 58] width 69 height 16
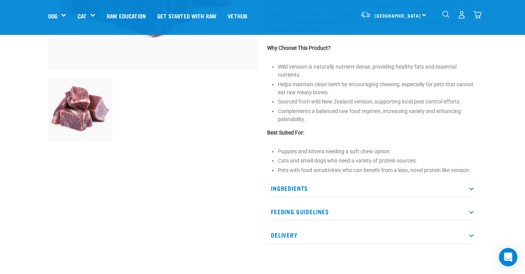
scroll to position [197, 0]
click at [469, 188] on p "Ingredients" at bounding box center [372, 187] width 210 height 17
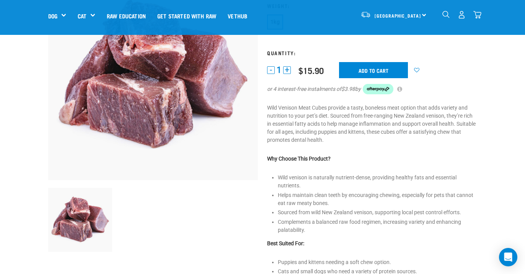
scroll to position [88, 0]
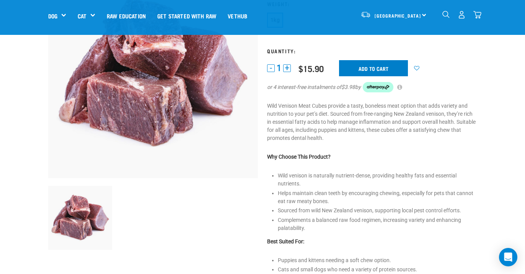
click at [371, 69] on input "Add to cart" at bounding box center [373, 68] width 69 height 16
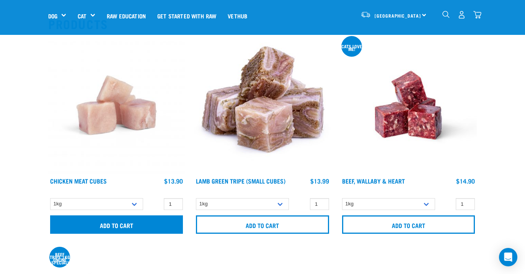
scroll to position [84, 0]
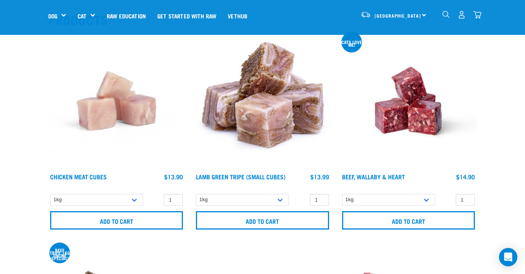
click at [118, 115] on img at bounding box center [116, 101] width 137 height 137
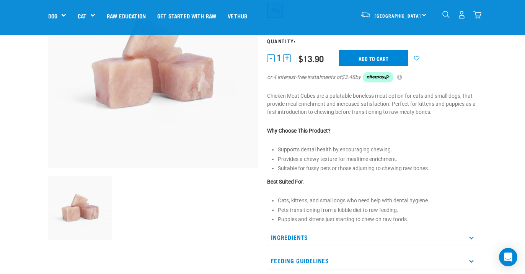
scroll to position [29, 0]
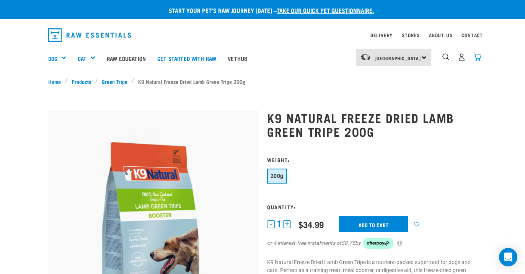
click at [478, 59] on img "dropdown navigation" at bounding box center [478, 57] width 8 height 8
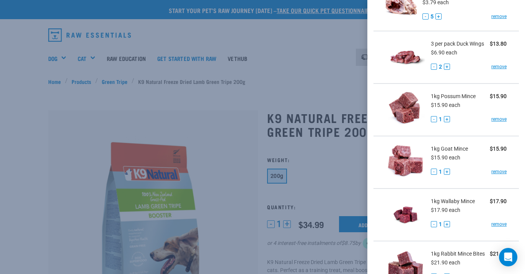
scroll to position [334, 0]
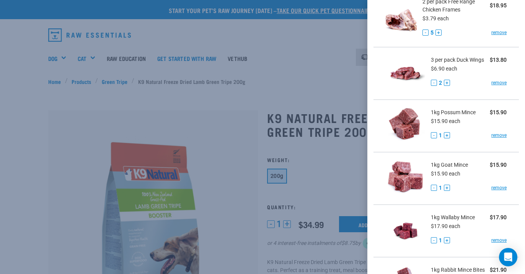
click at [407, 121] on img at bounding box center [405, 125] width 39 height 39
click at [280, 88] on div at bounding box center [262, 137] width 525 height 274
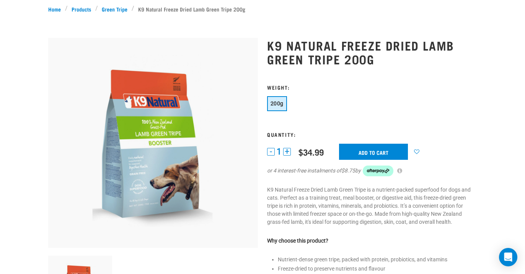
scroll to position [12, 0]
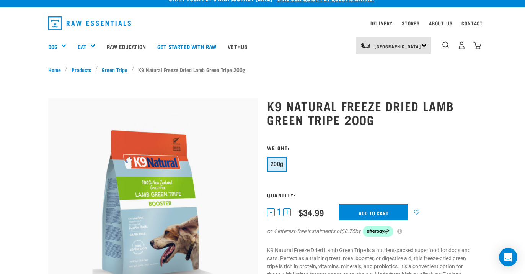
click at [482, 46] on div "South Island North Island South Island Dog Shop All Dog Get Started Packs" at bounding box center [262, 46] width 441 height 31
click at [474, 47] on img "dropdown navigation" at bounding box center [478, 45] width 8 height 8
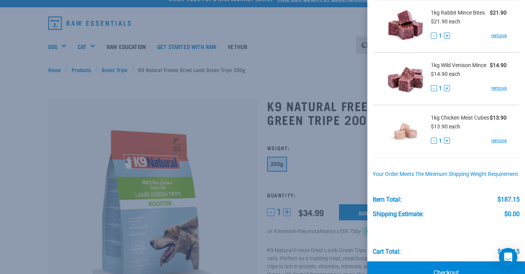
scroll to position [592, 0]
click at [500, 86] on link "remove" at bounding box center [499, 87] width 15 height 7
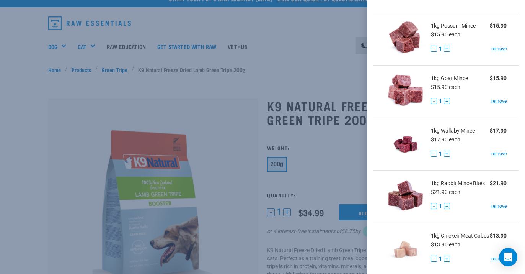
scroll to position [420, 0]
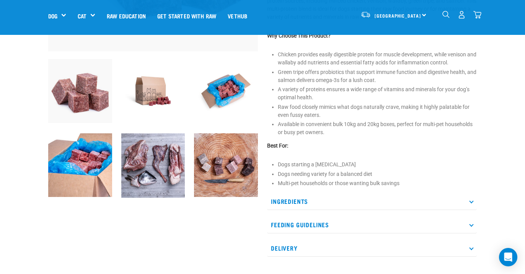
scroll to position [216, 0]
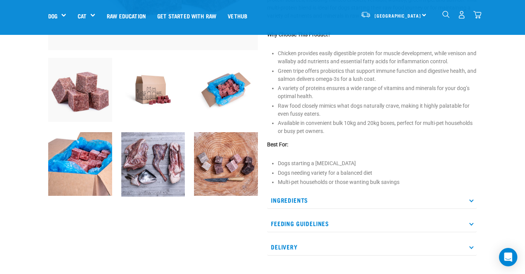
click at [369, 199] on p "Ingredients" at bounding box center [372, 199] width 210 height 17
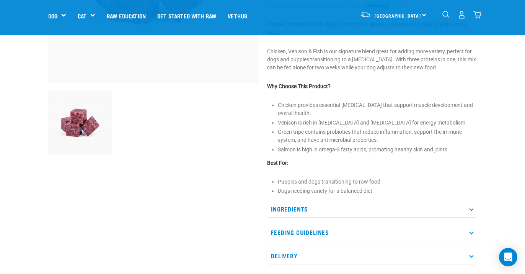
scroll to position [193, 0]
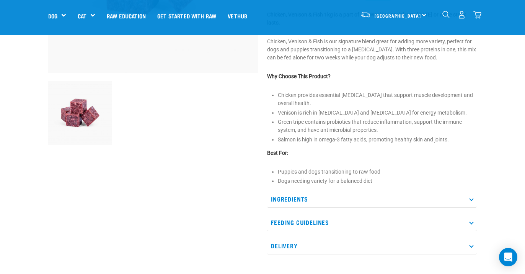
click at [331, 195] on p "Ingredients" at bounding box center [372, 198] width 210 height 17
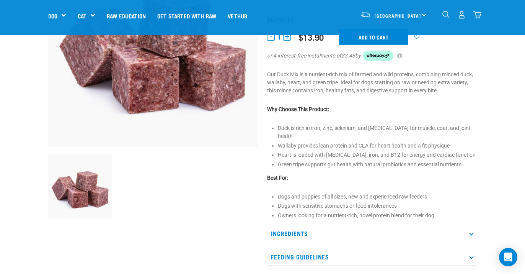
scroll to position [121, 0]
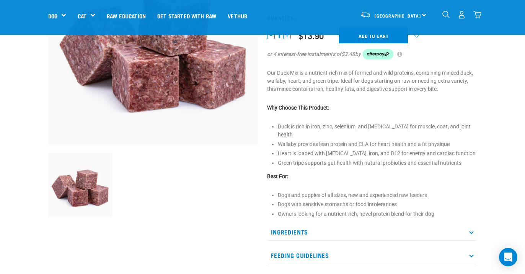
click at [316, 229] on p "Ingredients" at bounding box center [372, 231] width 210 height 17
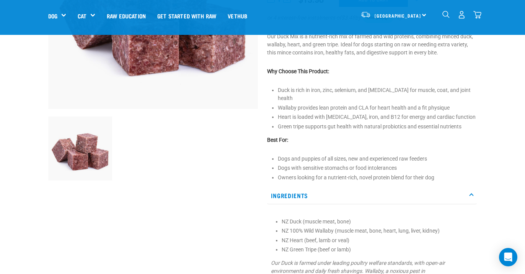
scroll to position [158, 0]
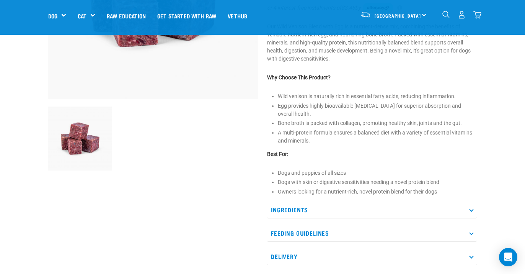
scroll to position [200, 0]
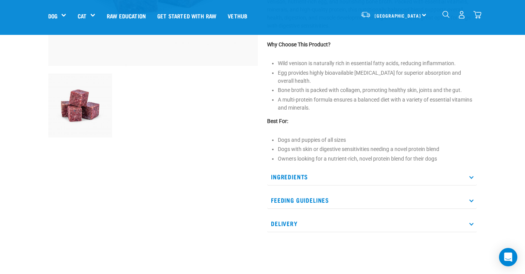
click at [298, 173] on p "Ingredients" at bounding box center [372, 176] width 210 height 17
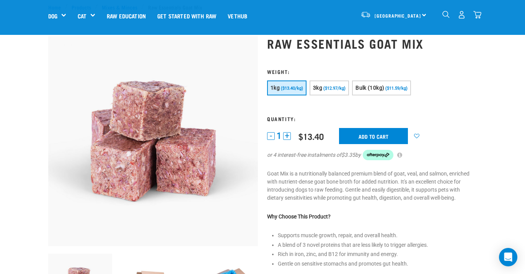
scroll to position [130, 0]
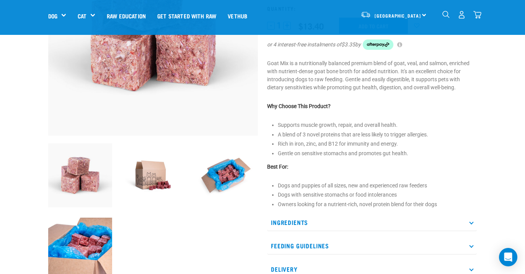
click at [307, 221] on p "Ingredients" at bounding box center [372, 222] width 210 height 17
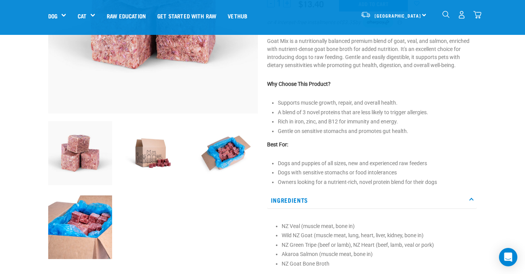
scroll to position [153, 0]
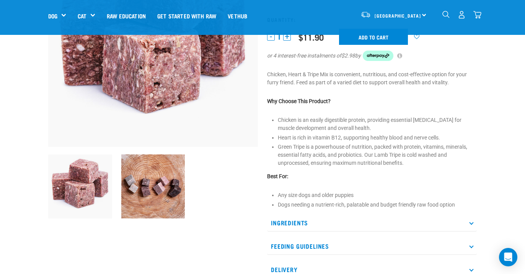
scroll to position [140, 0]
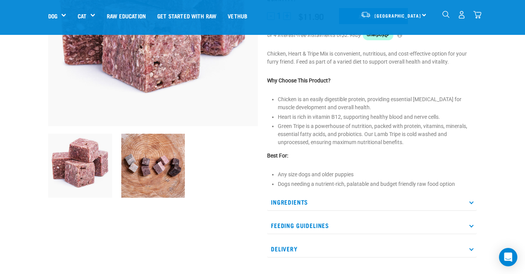
click at [294, 199] on p "Ingredients" at bounding box center [372, 201] width 210 height 17
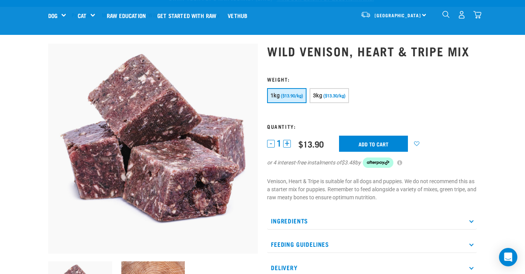
scroll to position [130, 0]
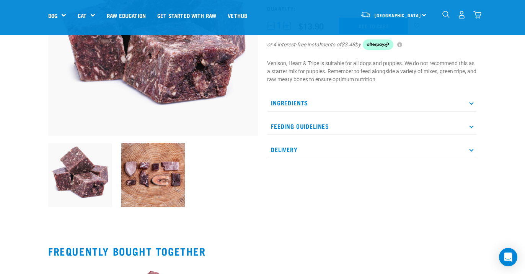
click at [304, 111] on p "Ingredients" at bounding box center [372, 102] width 210 height 17
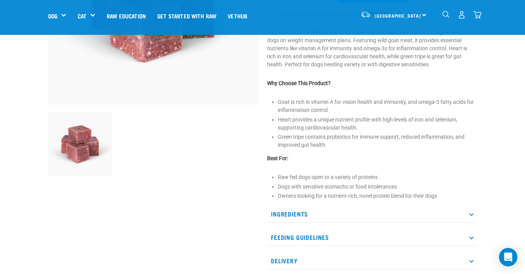
scroll to position [163, 0]
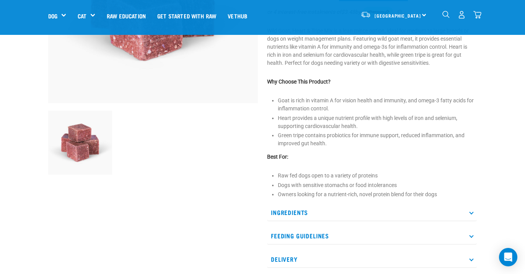
click at [304, 213] on p "Ingredients" at bounding box center [372, 212] width 210 height 17
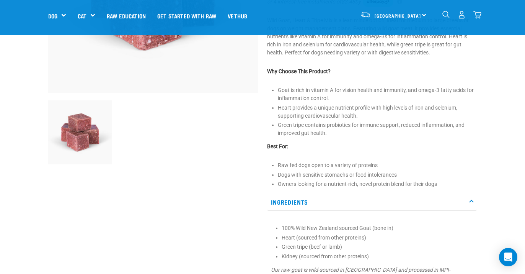
scroll to position [176, 0]
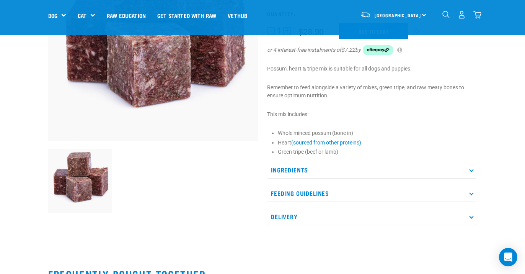
scroll to position [127, 0]
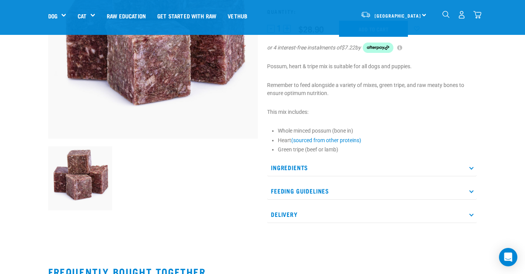
click at [296, 167] on p "Ingredients" at bounding box center [372, 167] width 210 height 17
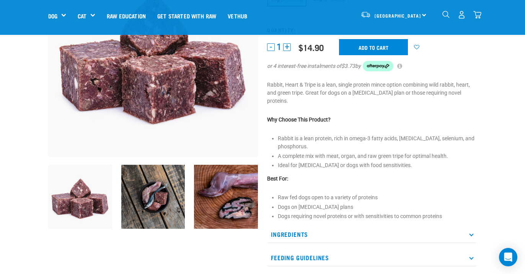
scroll to position [120, 0]
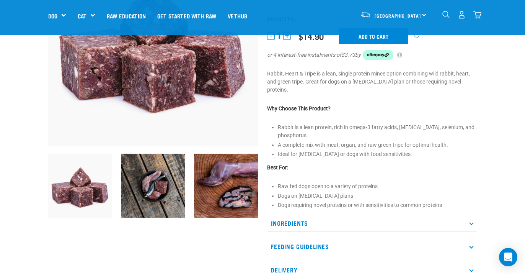
click at [297, 226] on p "Ingredients" at bounding box center [372, 222] width 210 height 17
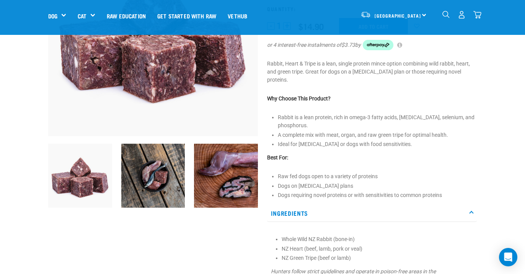
scroll to position [131, 0]
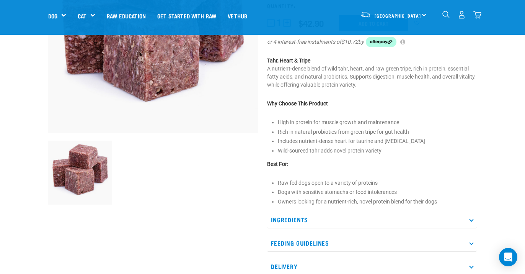
scroll to position [137, 0]
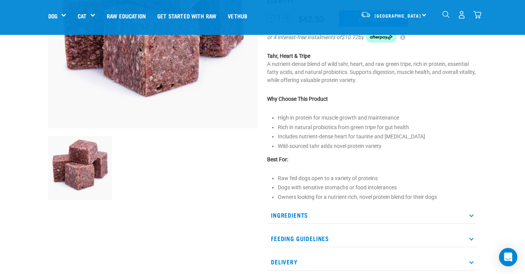
click at [311, 216] on p "Ingredients" at bounding box center [372, 214] width 210 height 17
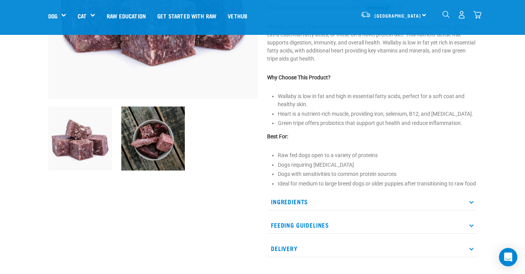
scroll to position [179, 0]
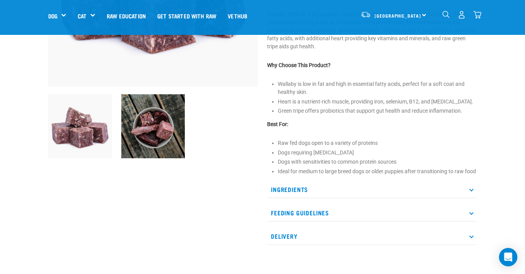
click at [298, 196] on p "Ingredients" at bounding box center [372, 189] width 210 height 17
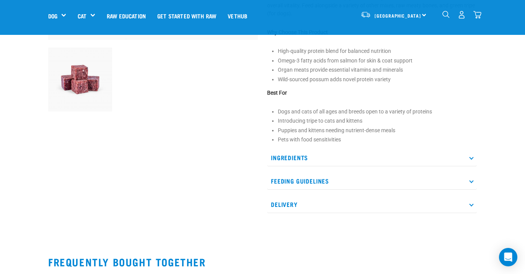
scroll to position [231, 0]
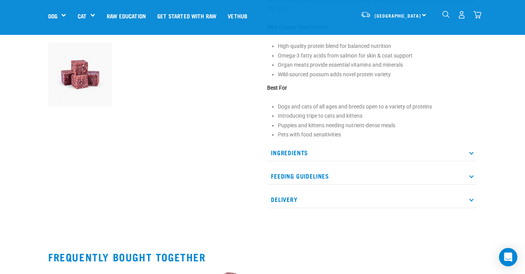
click at [299, 145] on p "Ingredients" at bounding box center [372, 152] width 210 height 17
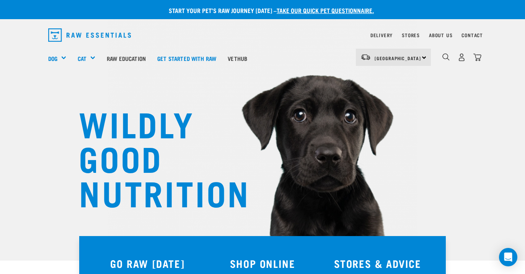
click at [443, 52] on div "22" at bounding box center [461, 57] width 39 height 17
click at [450, 54] on div "dropdown navigation" at bounding box center [446, 57] width 8 height 8
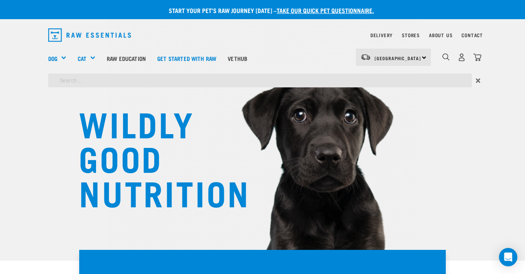
click at [315, 82] on input "search" at bounding box center [260, 81] width 424 height 14
type input "1kg possum mince"
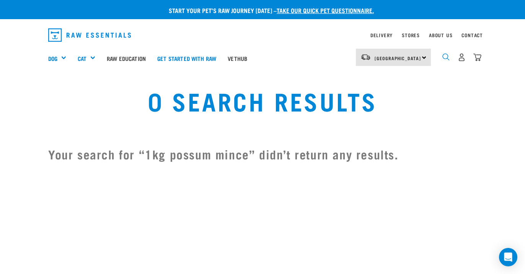
click at [444, 56] on img "dropdown navigation" at bounding box center [446, 56] width 7 height 7
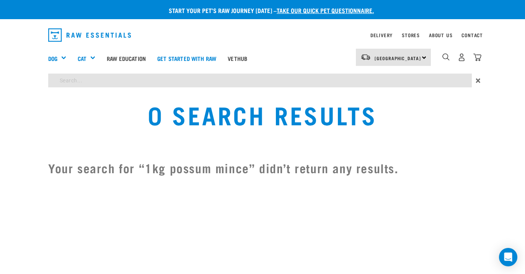
click at [239, 87] on input "search" at bounding box center [260, 81] width 424 height 14
click at [477, 56] on img "dropdown navigation" at bounding box center [478, 57] width 8 height 8
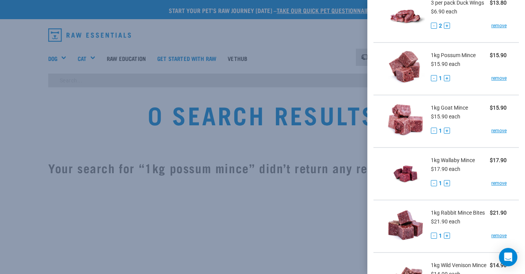
scroll to position [379, 0]
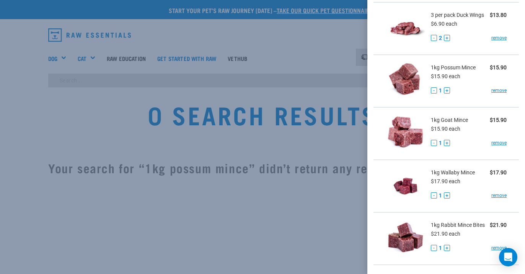
click at [111, 74] on div at bounding box center [262, 137] width 525 height 274
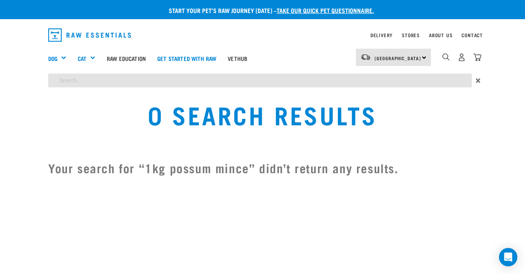
click at [98, 87] on input "search" at bounding box center [260, 81] width 424 height 14
type input "possum mince"
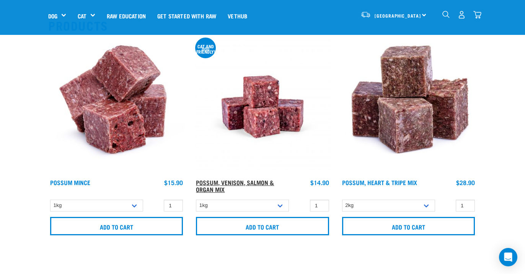
scroll to position [78, 0]
click at [125, 83] on img at bounding box center [116, 106] width 137 height 137
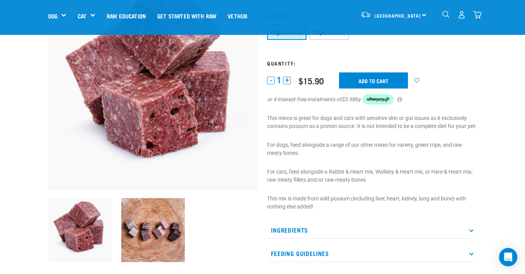
scroll to position [173, 0]
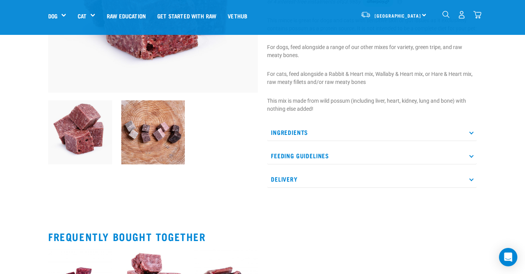
click at [293, 139] on p "Ingredients" at bounding box center [372, 132] width 210 height 17
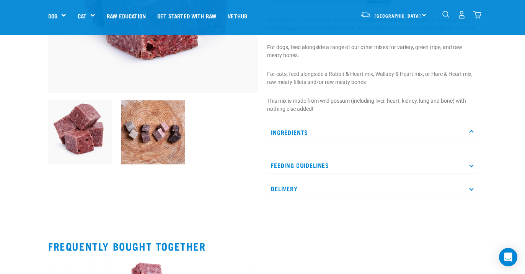
click at [293, 139] on p "Ingredients" at bounding box center [372, 132] width 210 height 17
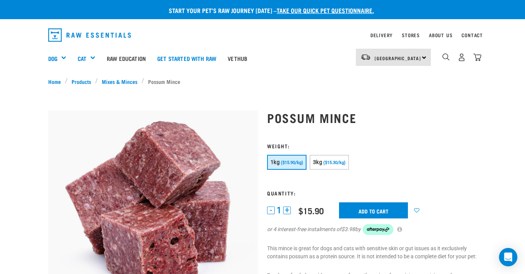
scroll to position [0, 0]
click at [445, 56] on img "dropdown navigation" at bounding box center [446, 56] width 7 height 7
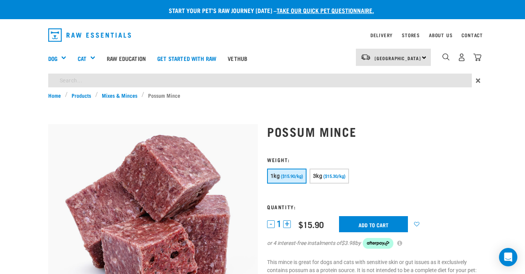
click at [137, 78] on input "search" at bounding box center [260, 81] width 424 height 14
type input "goat mince"
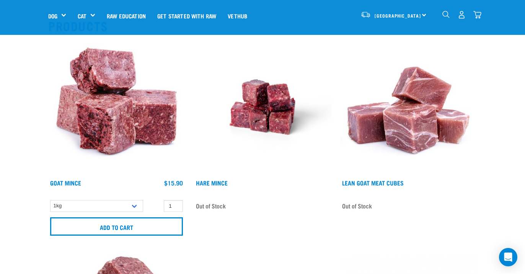
scroll to position [78, 0]
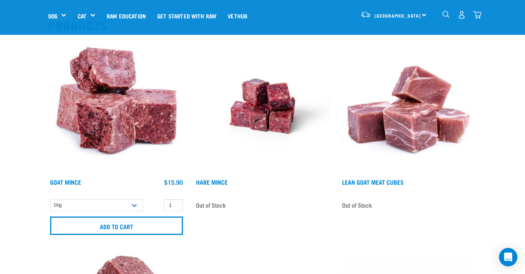
click at [111, 93] on img at bounding box center [116, 106] width 137 height 137
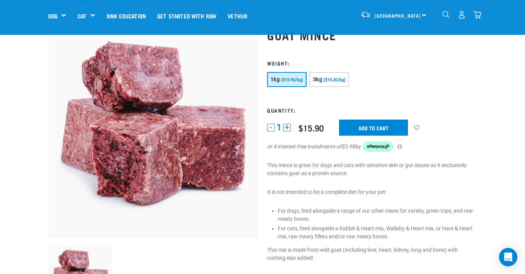
scroll to position [225, 0]
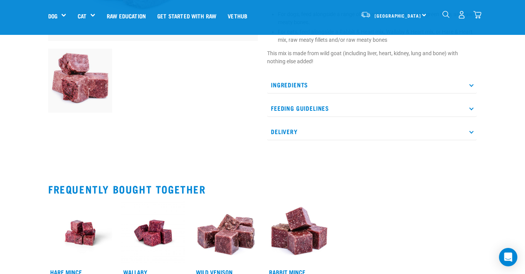
click at [445, 12] on img "dropdown navigation" at bounding box center [446, 14] width 7 height 7
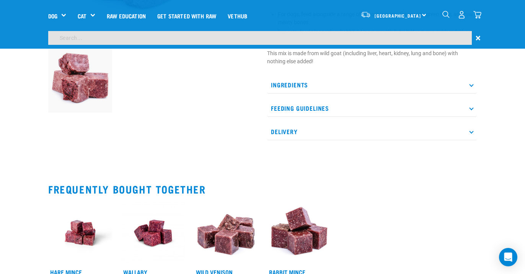
click at [402, 37] on input "search" at bounding box center [260, 38] width 424 height 14
type input "rabbit mince bites"
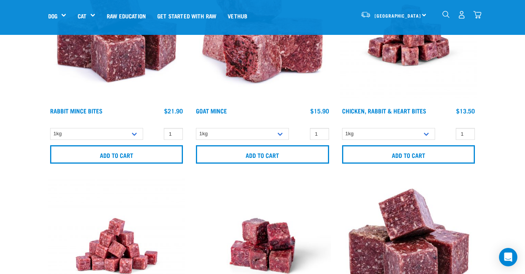
scroll to position [151, 0]
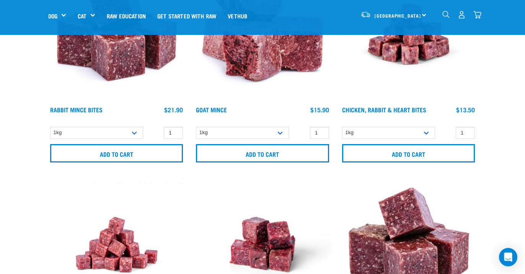
click at [116, 56] on img at bounding box center [116, 34] width 137 height 137
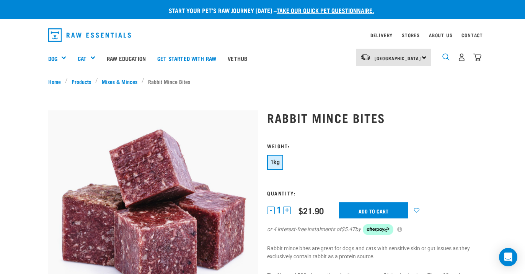
click at [445, 57] on img "dropdown navigation" at bounding box center [446, 56] width 7 height 7
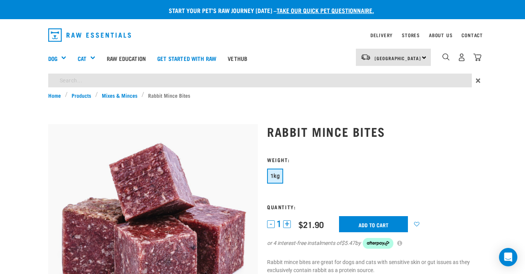
click at [249, 79] on input "search" at bounding box center [260, 81] width 424 height 14
type input "goat mince"
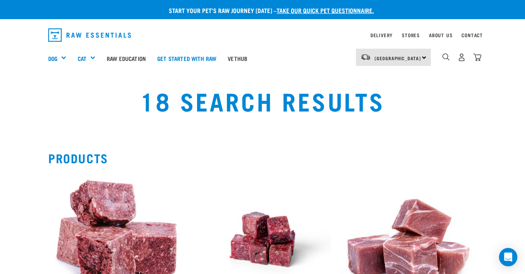
scroll to position [104, 0]
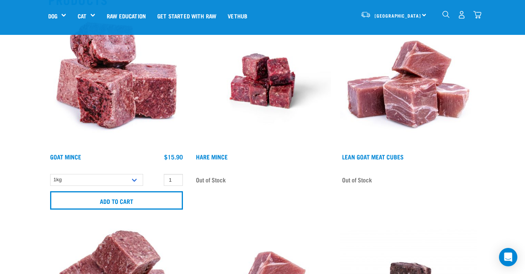
click at [106, 79] on img at bounding box center [116, 81] width 137 height 137
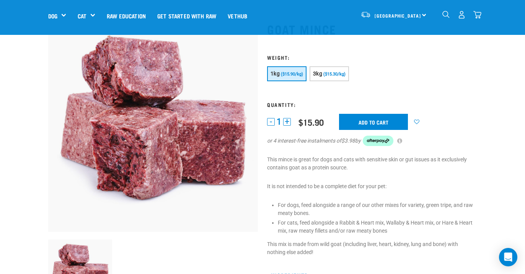
scroll to position [67, 0]
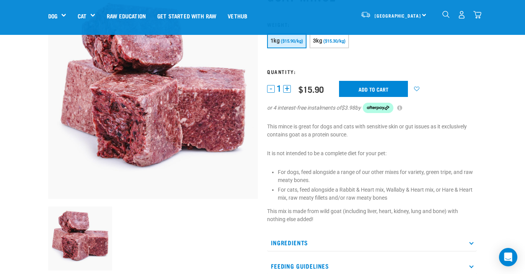
click at [445, 13] on img "dropdown navigation" at bounding box center [446, 14] width 7 height 7
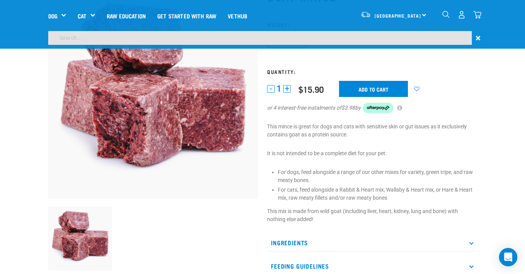
click at [204, 46] on div "×" at bounding box center [262, 40] width 525 height 18
click at [195, 40] on input "search" at bounding box center [260, 38] width 424 height 14
type input "wallaby mince"
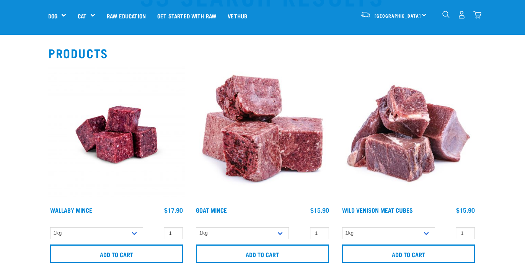
scroll to position [52, 0]
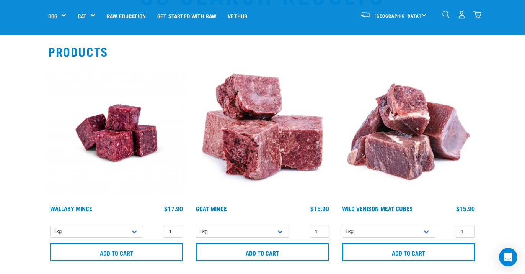
click at [118, 141] on img at bounding box center [116, 132] width 137 height 137
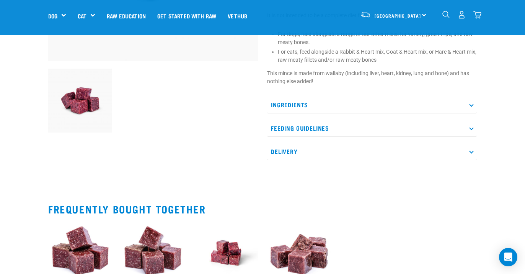
scroll to position [234, 0]
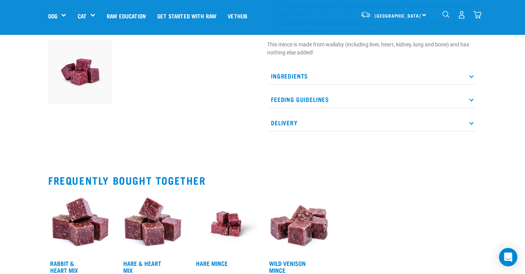
click at [446, 12] on img "dropdown navigation" at bounding box center [446, 14] width 7 height 7
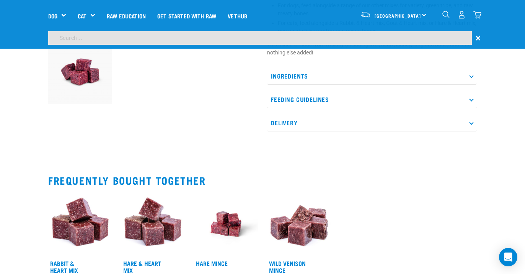
click at [251, 40] on input "search" at bounding box center [260, 38] width 424 height 14
type input "possum mince"
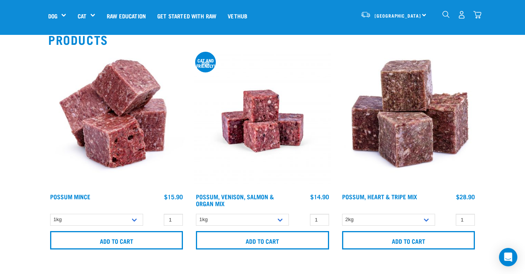
scroll to position [65, 0]
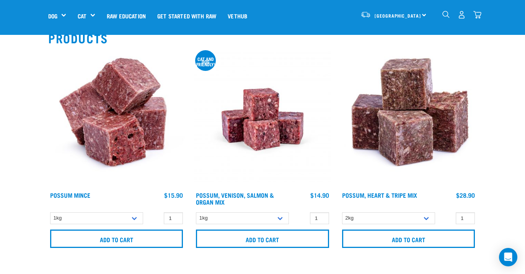
click at [124, 110] on img at bounding box center [116, 119] width 137 height 137
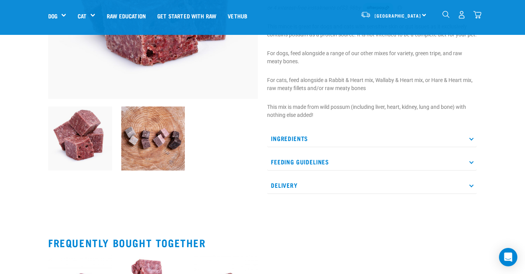
scroll to position [166, 0]
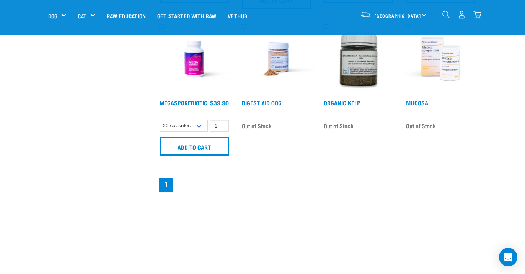
scroll to position [510, 0]
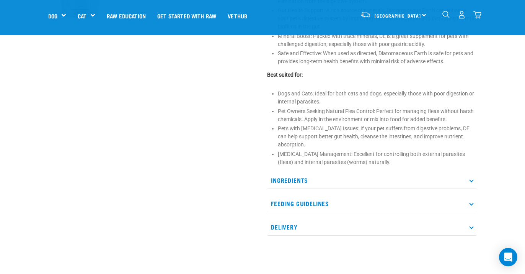
scroll to position [324, 0]
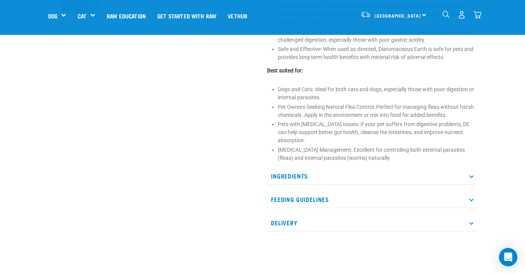
click at [471, 175] on icon at bounding box center [471, 175] width 4 height 4
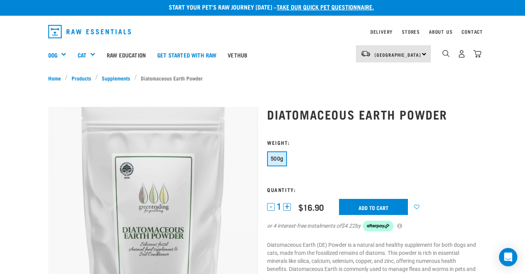
scroll to position [5, 0]
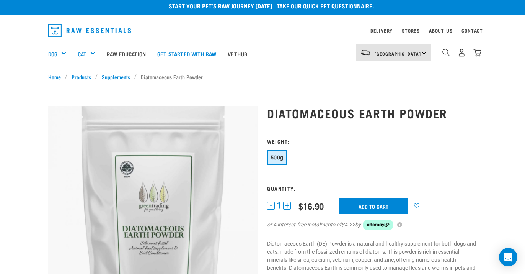
click at [268, 111] on h1 "Diatomaceous Earth Powder" at bounding box center [372, 113] width 210 height 14
click at [455, 111] on h1 "Diatomaceous Earth Powder" at bounding box center [372, 113] width 210 height 14
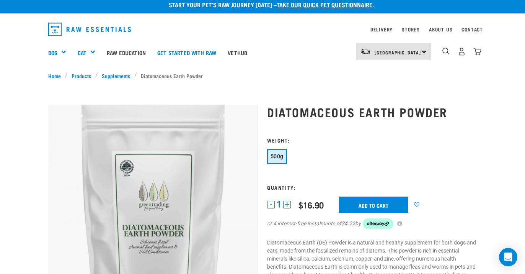
scroll to position [7, 0]
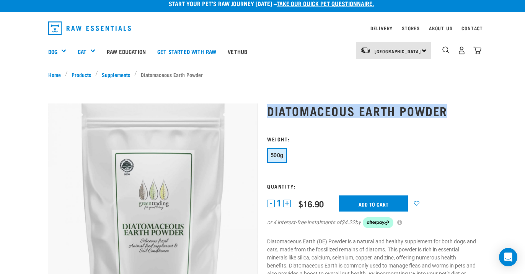
drag, startPoint x: 268, startPoint y: 109, endPoint x: 454, endPoint y: 109, distance: 185.7
click at [454, 109] on h1 "Diatomaceous Earth Powder" at bounding box center [372, 111] width 210 height 14
copy h1 "Diatomaceous Earth Powder"
click at [478, 51] on img "dropdown navigation" at bounding box center [478, 50] width 8 height 8
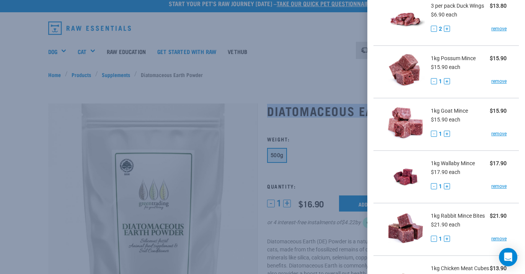
scroll to position [552, 0]
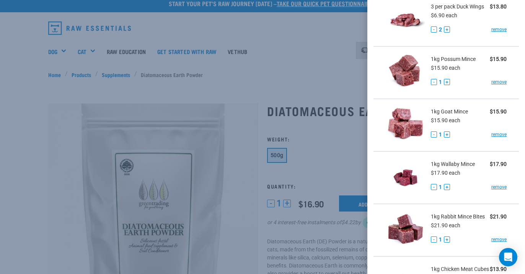
click at [281, 75] on div at bounding box center [262, 137] width 525 height 274
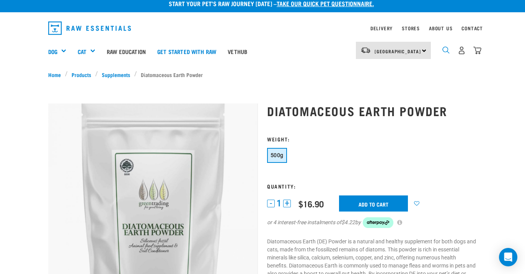
click at [446, 49] on img "dropdown navigation" at bounding box center [446, 49] width 7 height 7
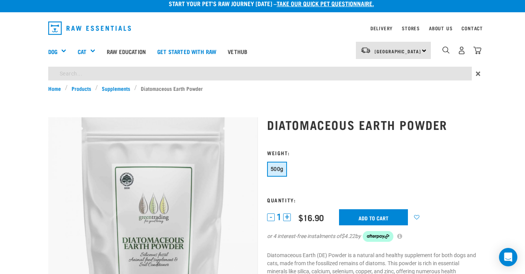
click at [345, 74] on input "search" at bounding box center [260, 74] width 424 height 14
type input "t"
type input "rabbit mince"
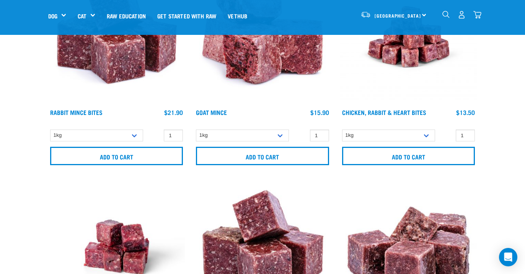
scroll to position [124, 0]
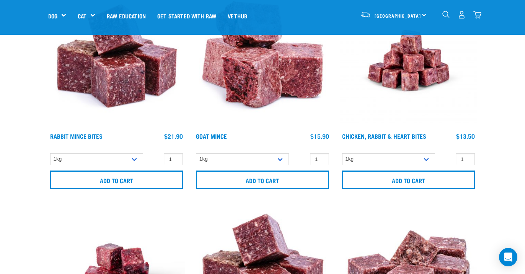
click at [113, 57] on img at bounding box center [116, 60] width 137 height 137
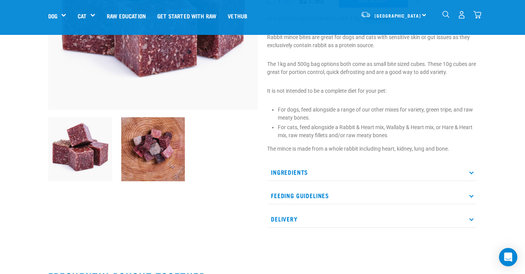
scroll to position [145, 0]
